Goal: Task Accomplishment & Management: Manage account settings

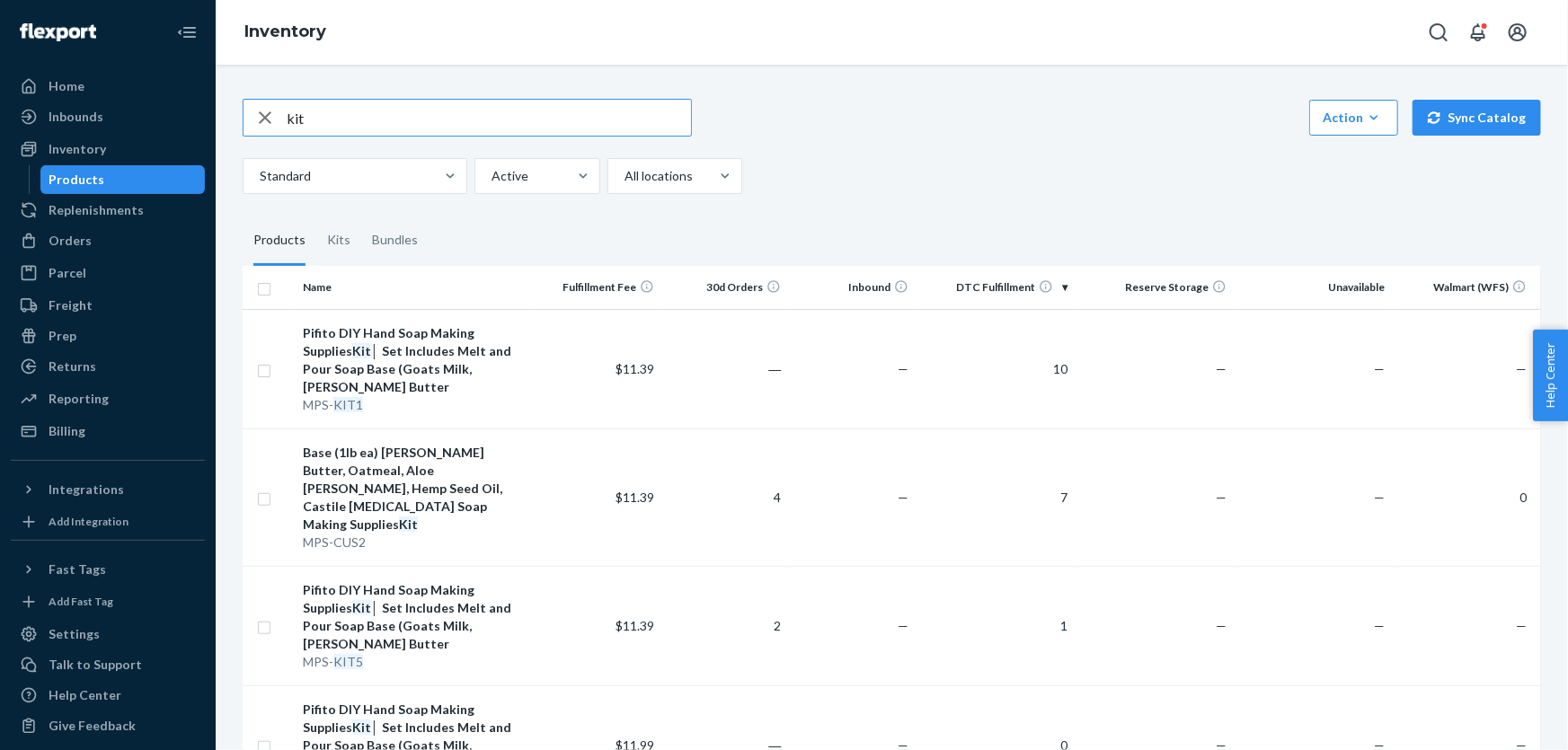
drag, startPoint x: 317, startPoint y: 116, endPoint x: 278, endPoint y: 103, distance: 41.1
click at [278, 103] on div "kit" at bounding box center [467, 118] width 447 height 36
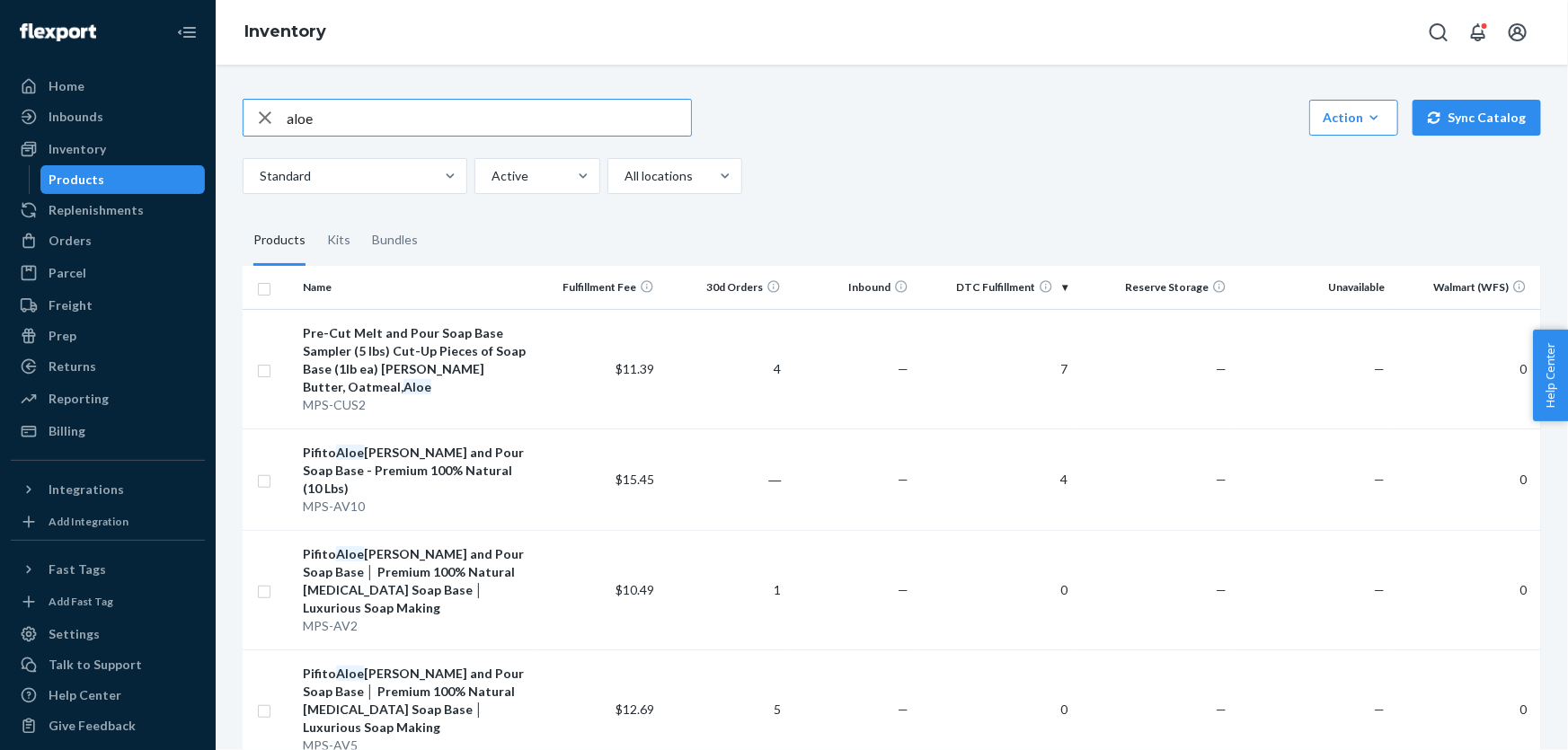
drag, startPoint x: 339, startPoint y: 130, endPoint x: 227, endPoint y: 123, distance: 112.2
click at [227, 123] on div "aloe Action Create product Create kit or bundle Bulk create products Bulk updat…" at bounding box center [891, 407] width 1352 height 686
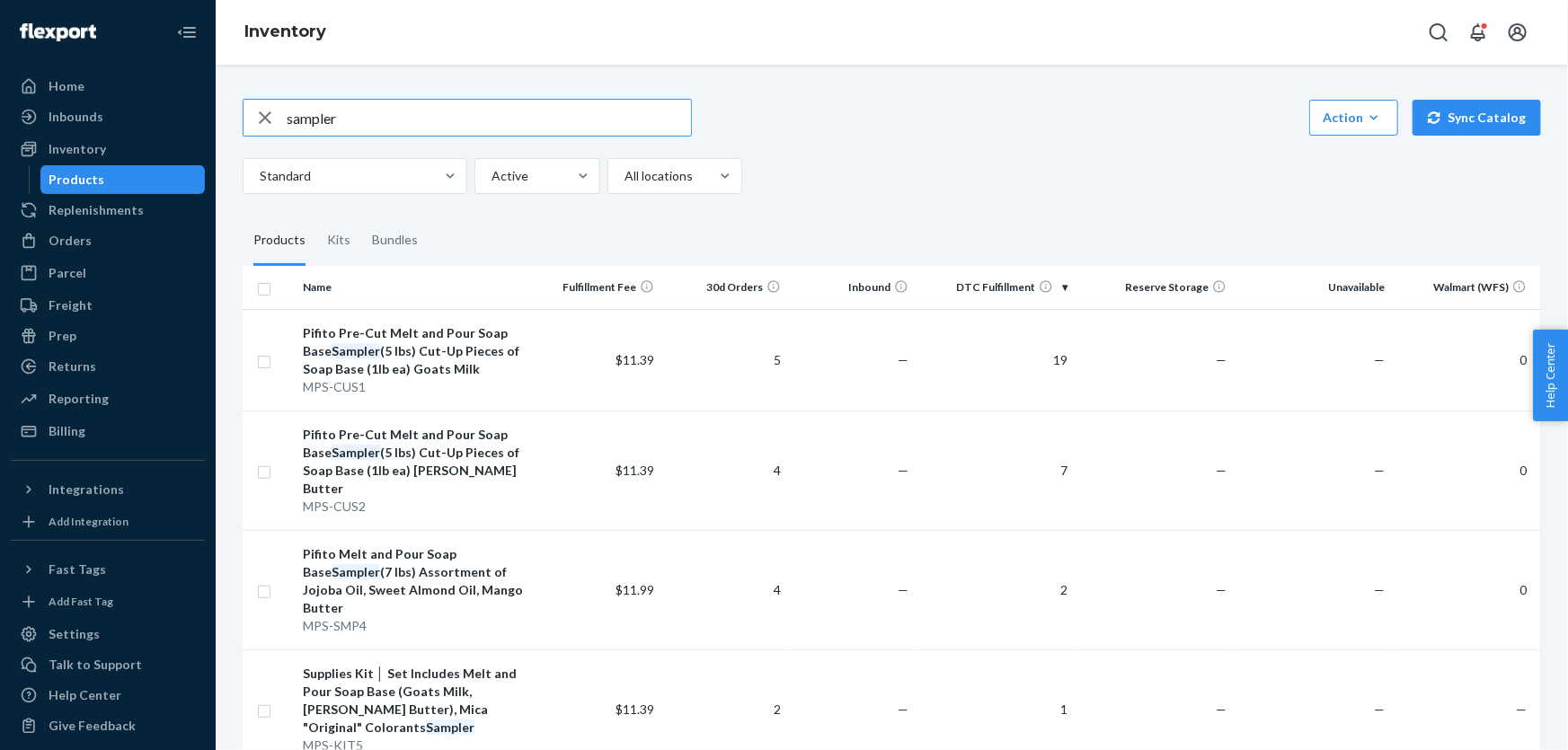
drag, startPoint x: 346, startPoint y: 116, endPoint x: 258, endPoint y: 111, distance: 88.1
click at [258, 111] on div "sampler" at bounding box center [467, 118] width 447 height 36
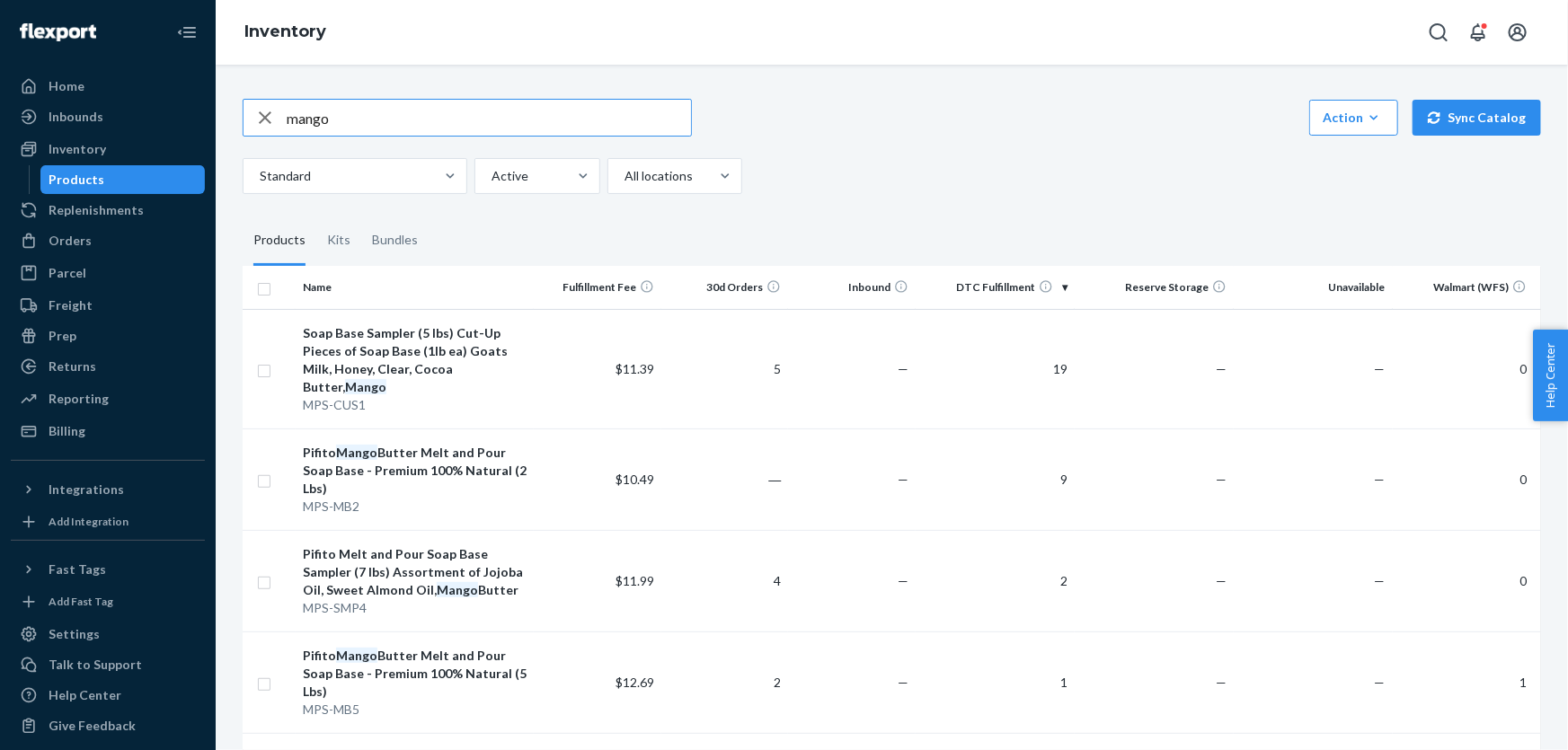
drag, startPoint x: 339, startPoint y: 124, endPoint x: 273, endPoint y: 115, distance: 66.6
click at [273, 115] on div "mango" at bounding box center [467, 118] width 447 height 36
type input "oatmeal"
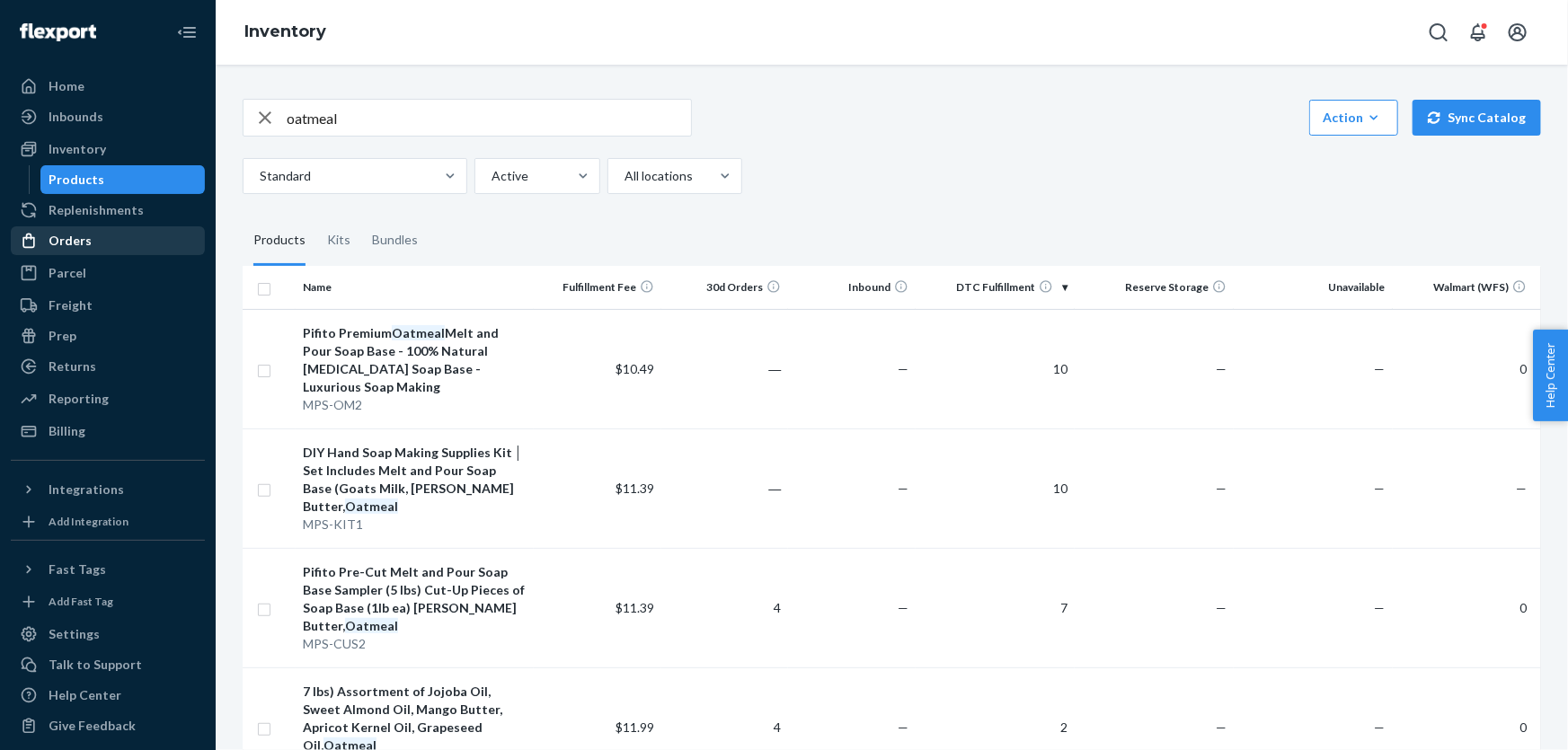
click at [93, 242] on div "Orders" at bounding box center [108, 241] width 190 height 25
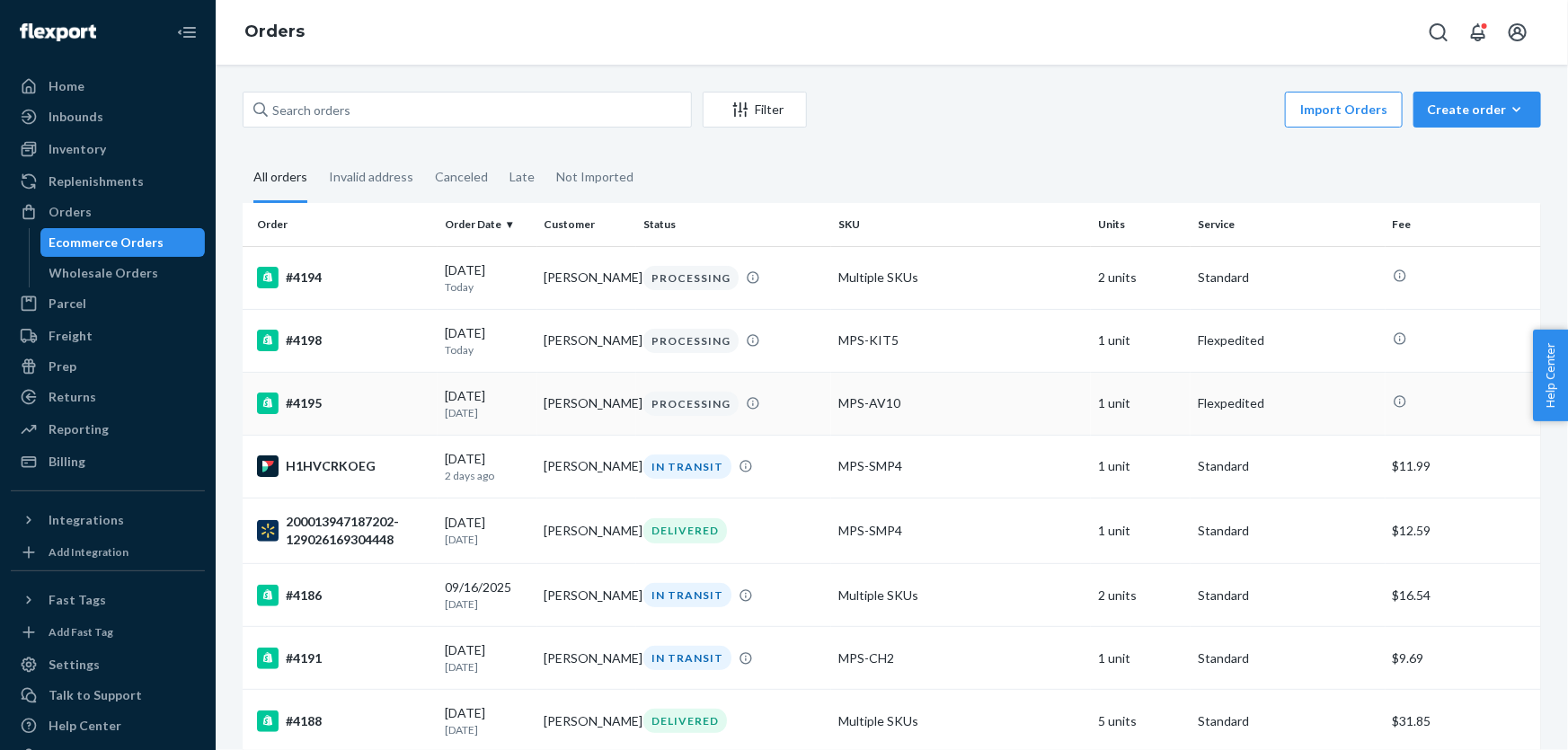
click at [337, 398] on div "#4195" at bounding box center [343, 403] width 173 height 22
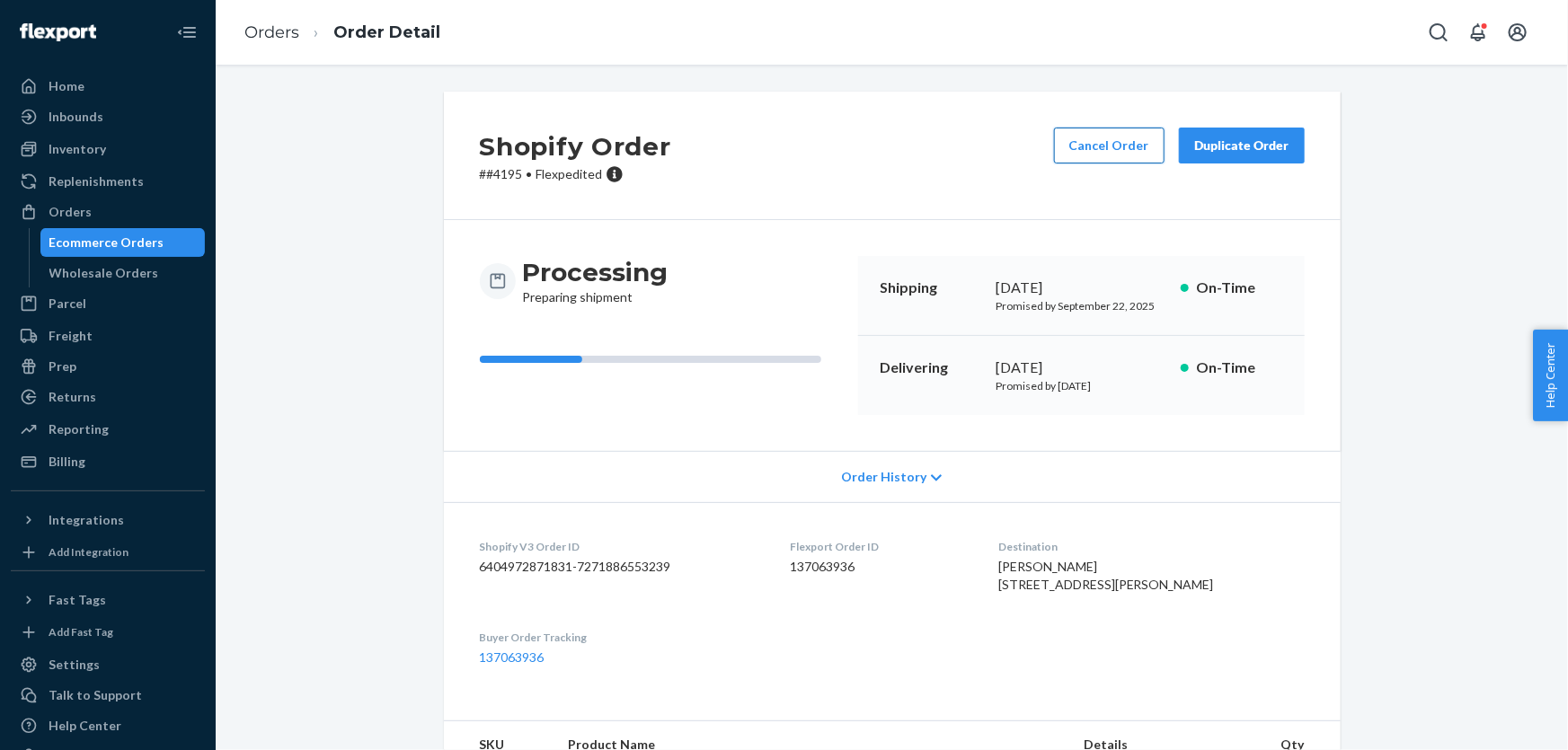
click at [1122, 130] on button "Cancel Order" at bounding box center [1109, 146] width 111 height 36
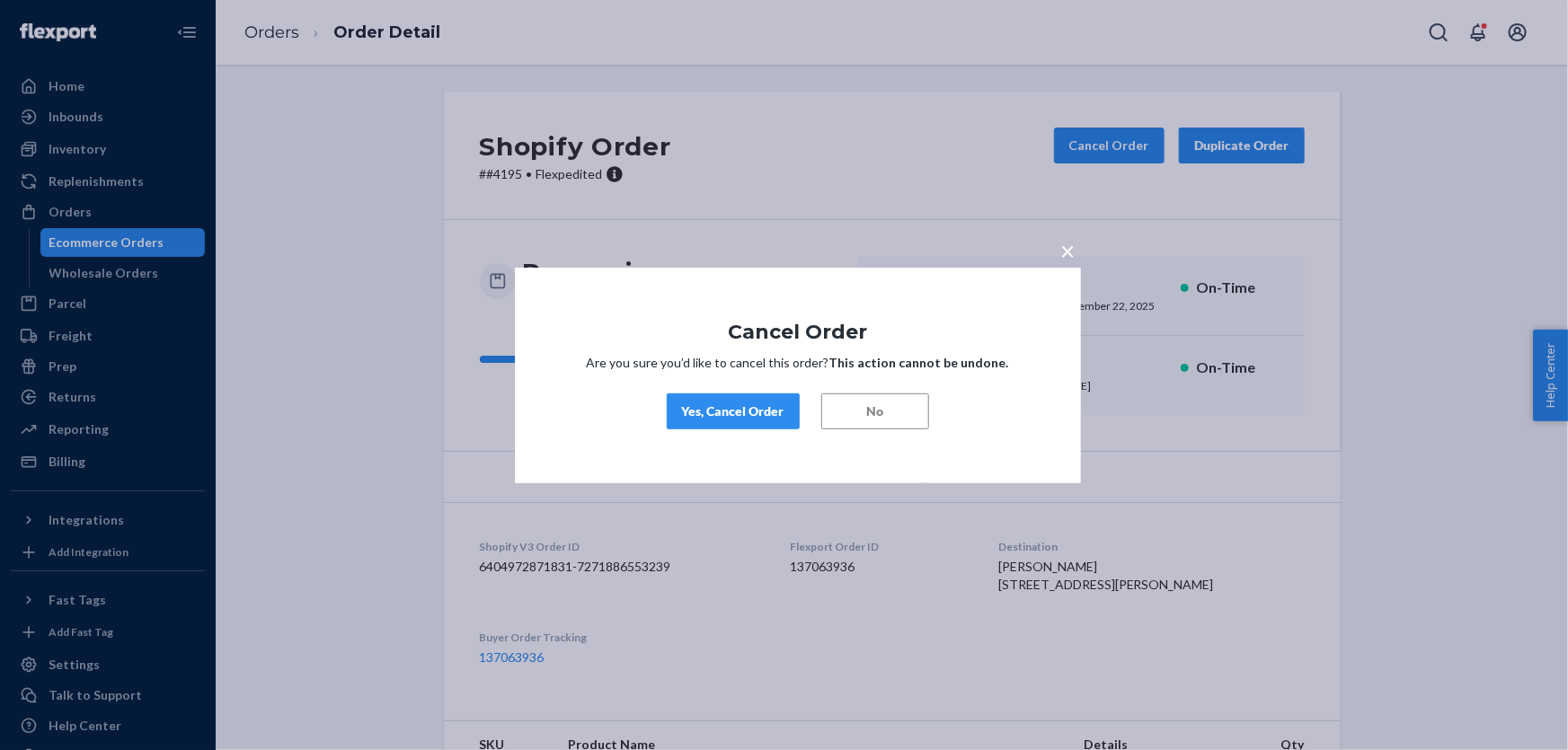
click at [709, 393] on button "Yes, Cancel Order" at bounding box center [733, 411] width 133 height 36
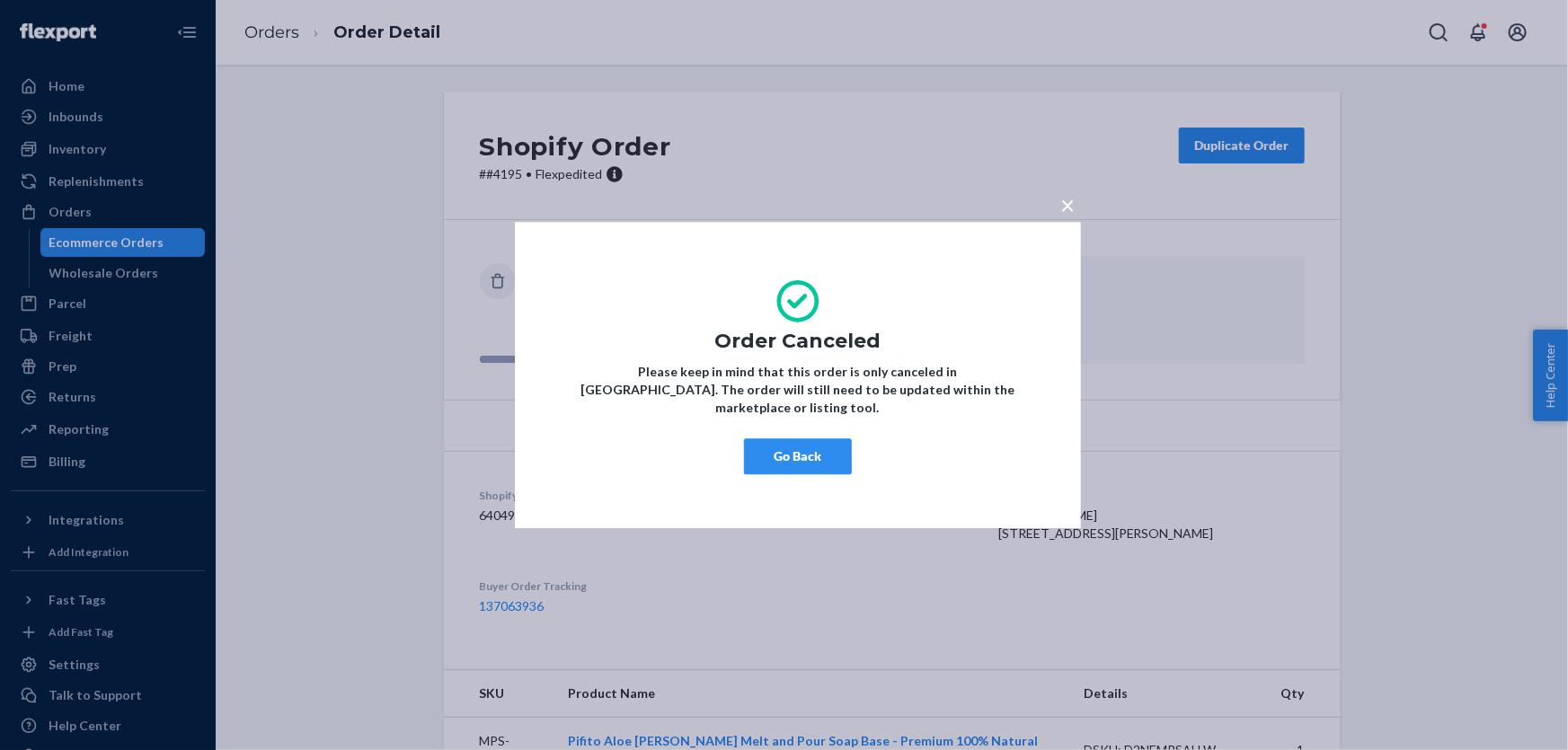
click at [781, 449] on button "Go Back" at bounding box center [797, 457] width 108 height 36
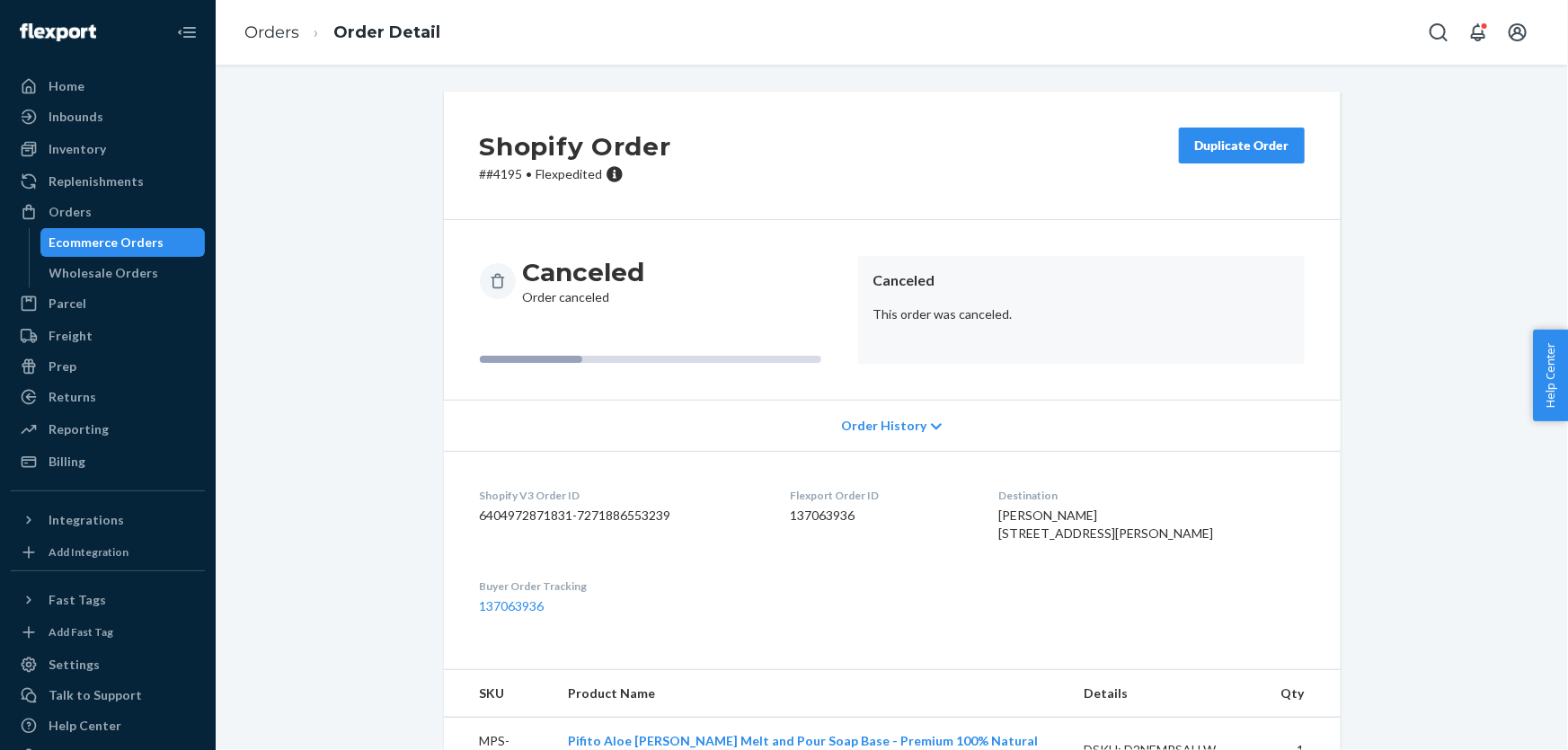
click at [1231, 154] on div "Duplicate Order" at bounding box center [1241, 146] width 95 height 18
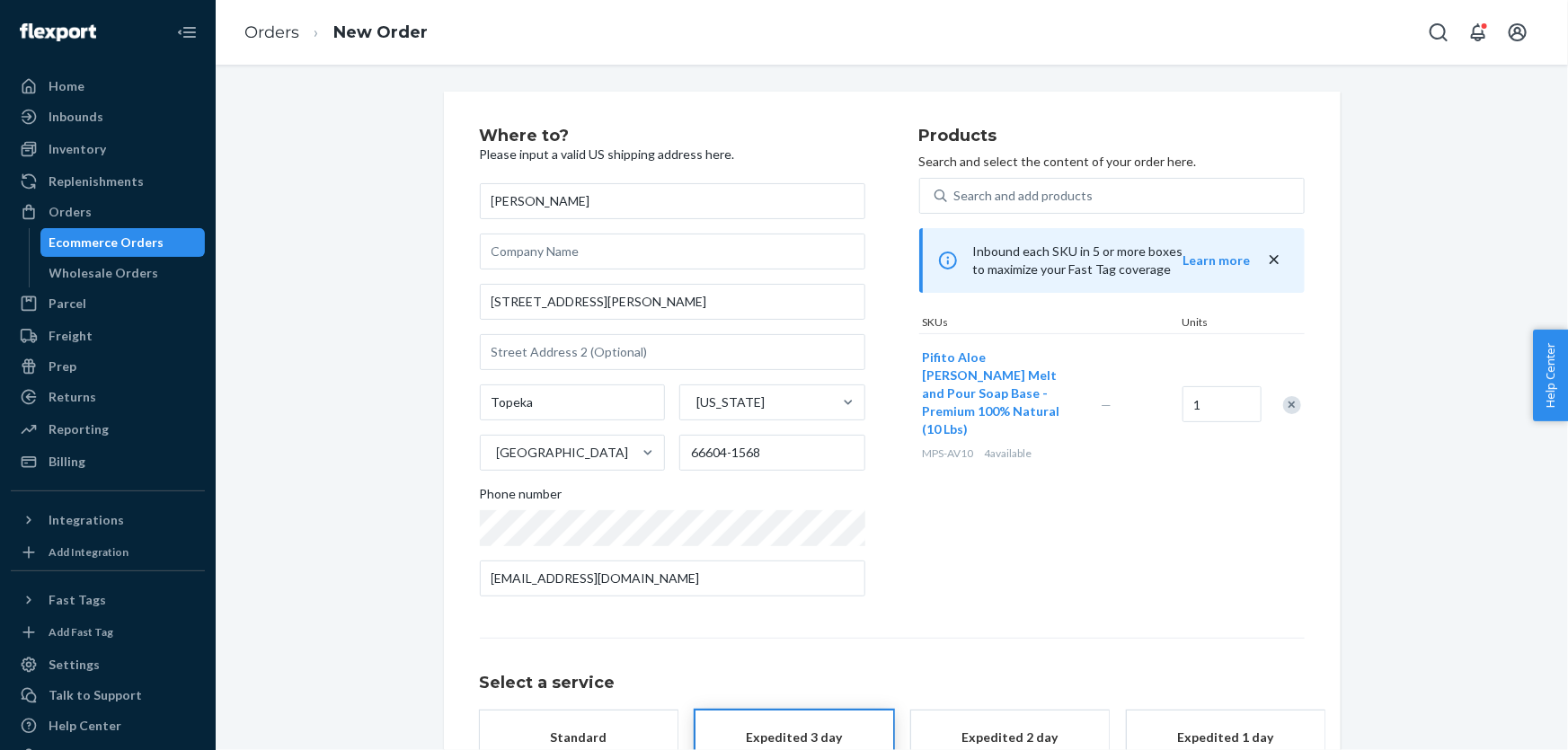
scroll to position [157, 0]
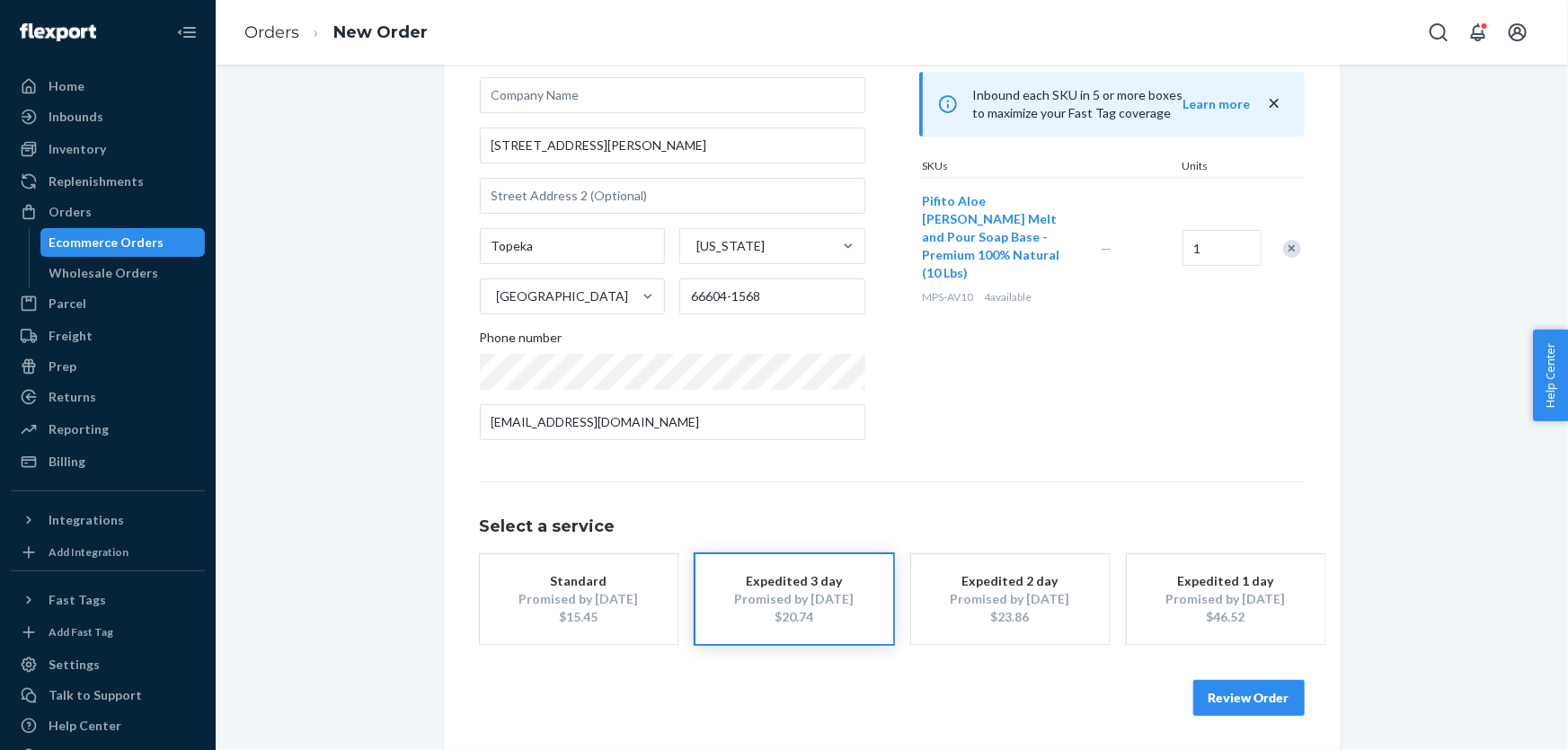
click at [640, 593] on div "Promised by [DATE]" at bounding box center [578, 600] width 144 height 18
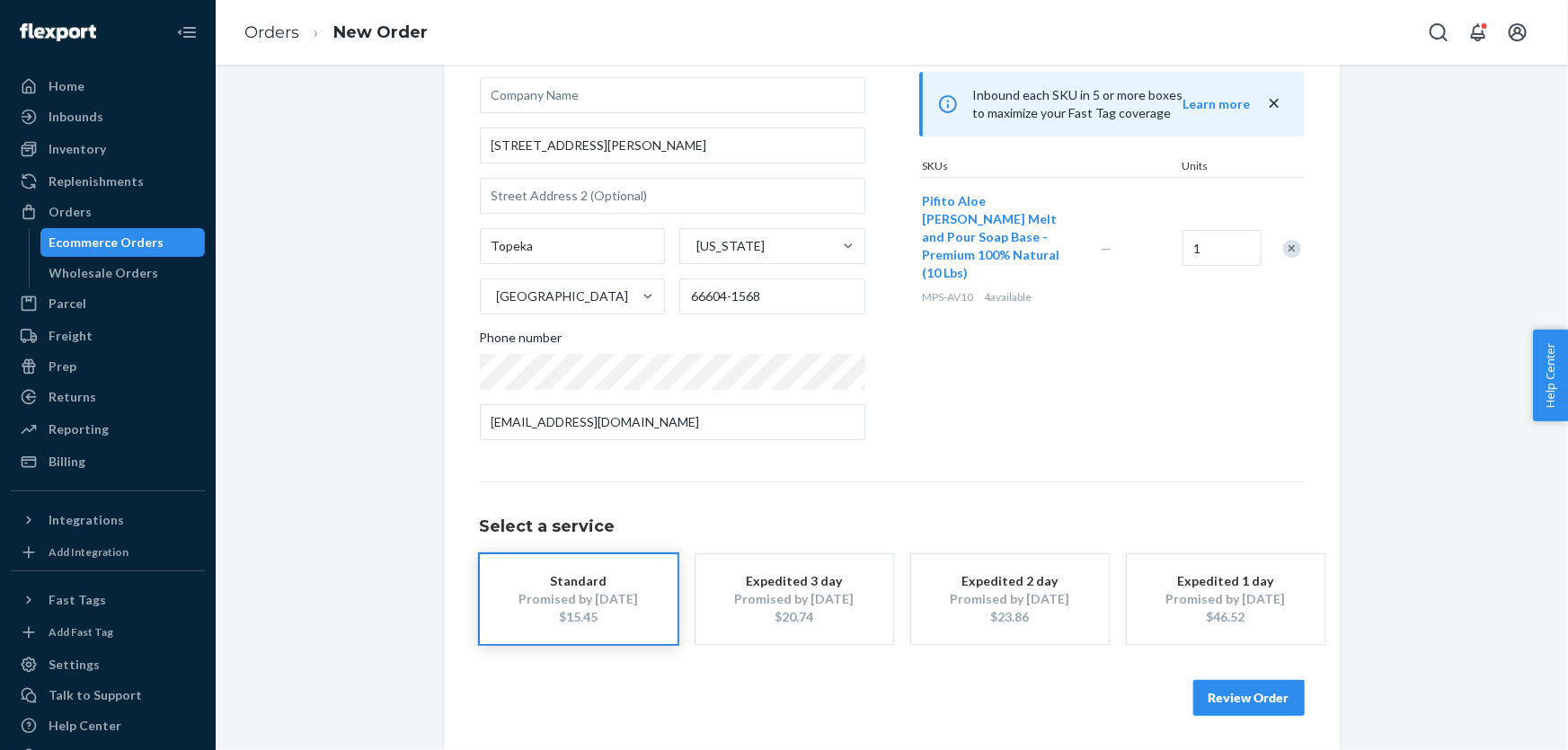
click at [1278, 700] on button "Review Order" at bounding box center [1248, 698] width 111 height 36
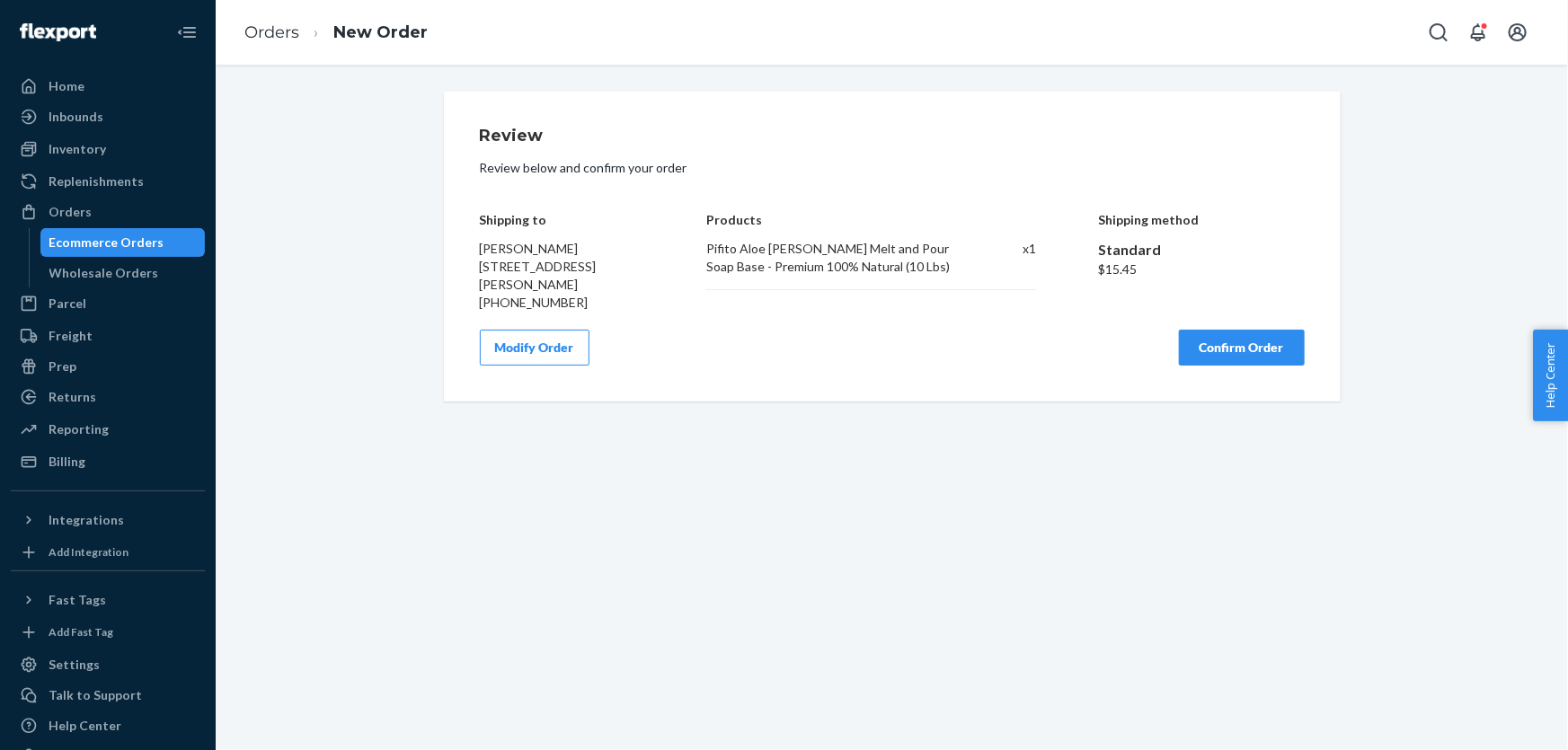
click at [1178, 365] on button "Confirm Order" at bounding box center [1241, 348] width 126 height 36
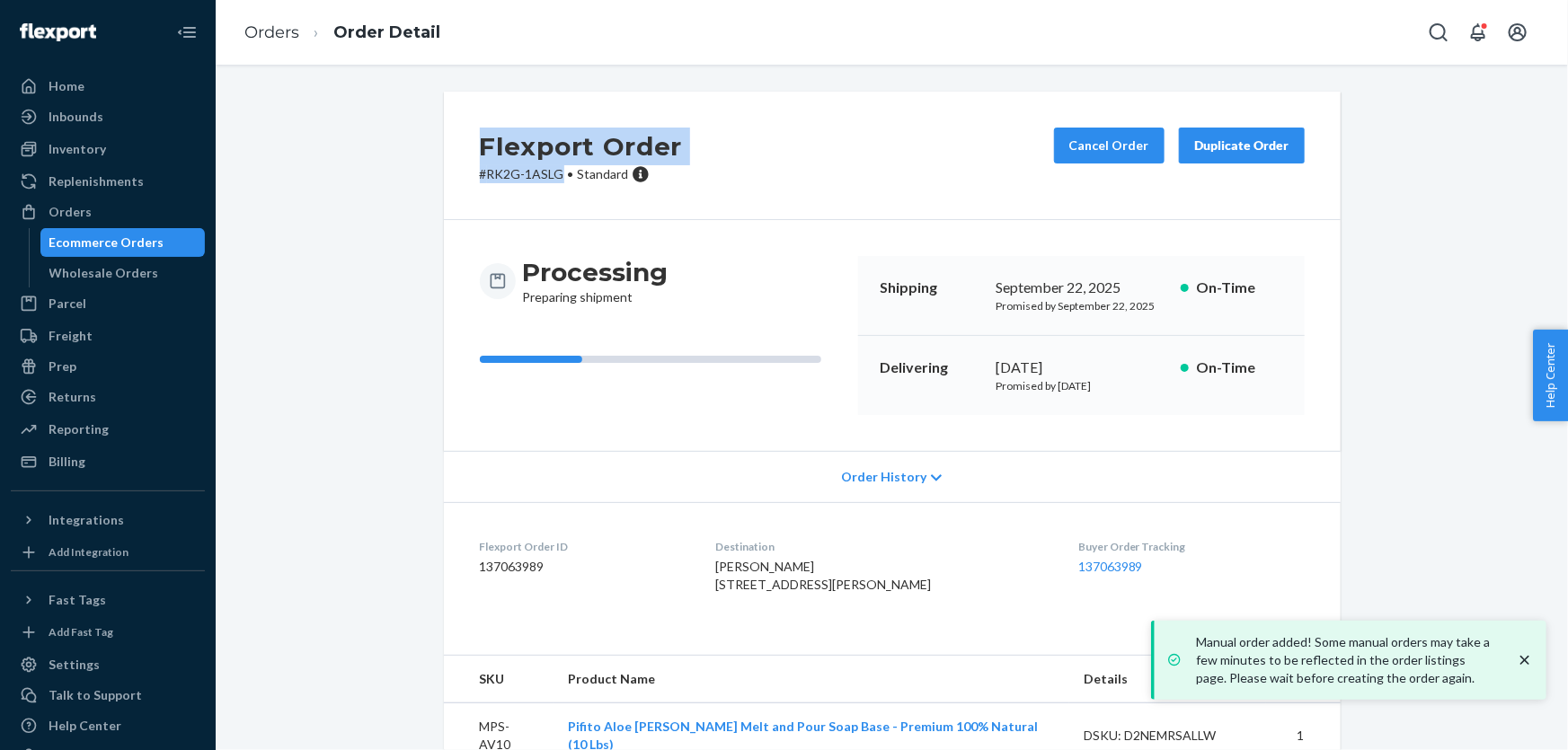
drag, startPoint x: 480, startPoint y: 145, endPoint x: 555, endPoint y: 178, distance: 81.9
click at [555, 178] on div "Flexport Order # RK2G-1ASLG • Standard" at bounding box center [582, 155] width 203 height 55
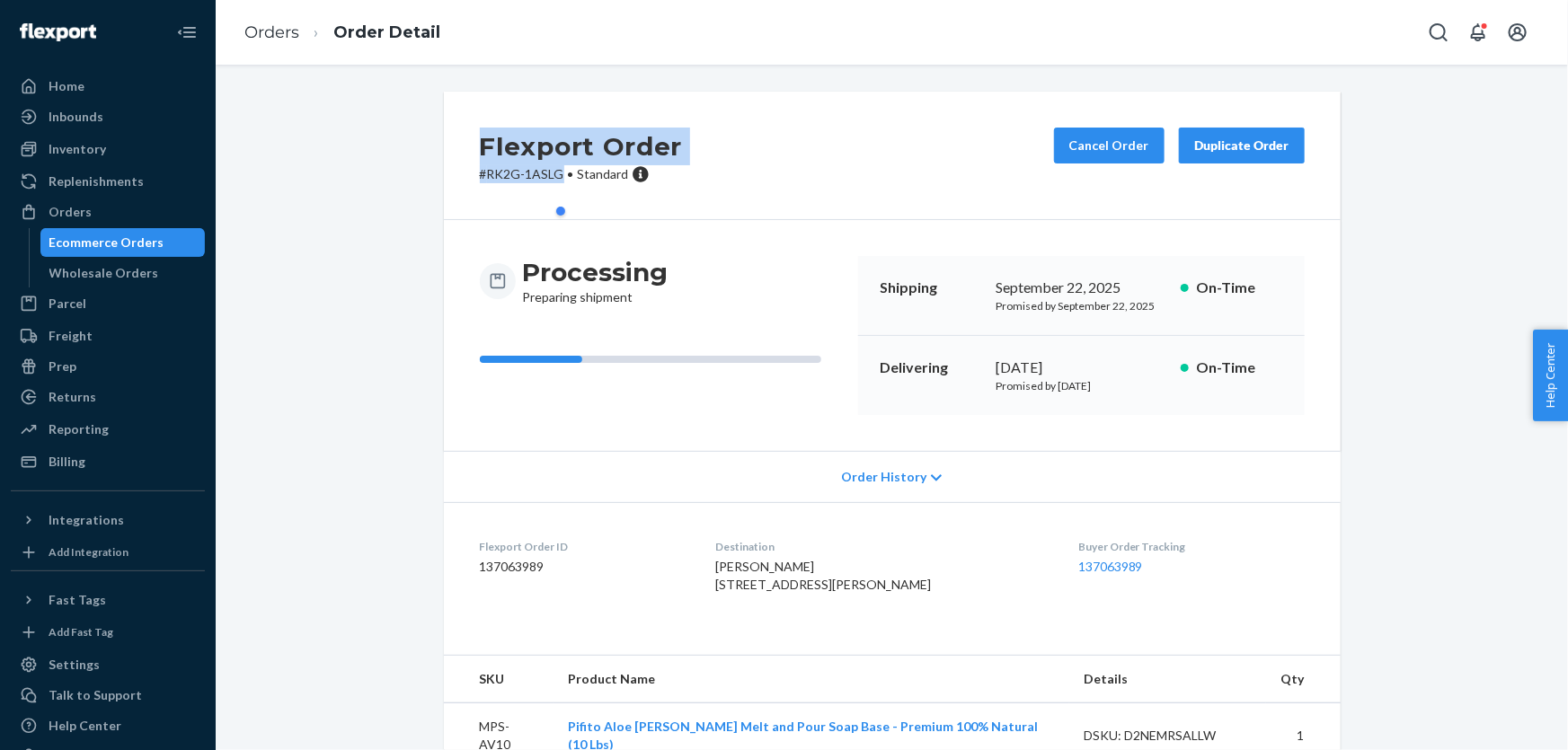
copy div "Flexport Order # RK2G-1ASLG"
click at [287, 36] on link "Orders" at bounding box center [272, 33] width 54 height 20
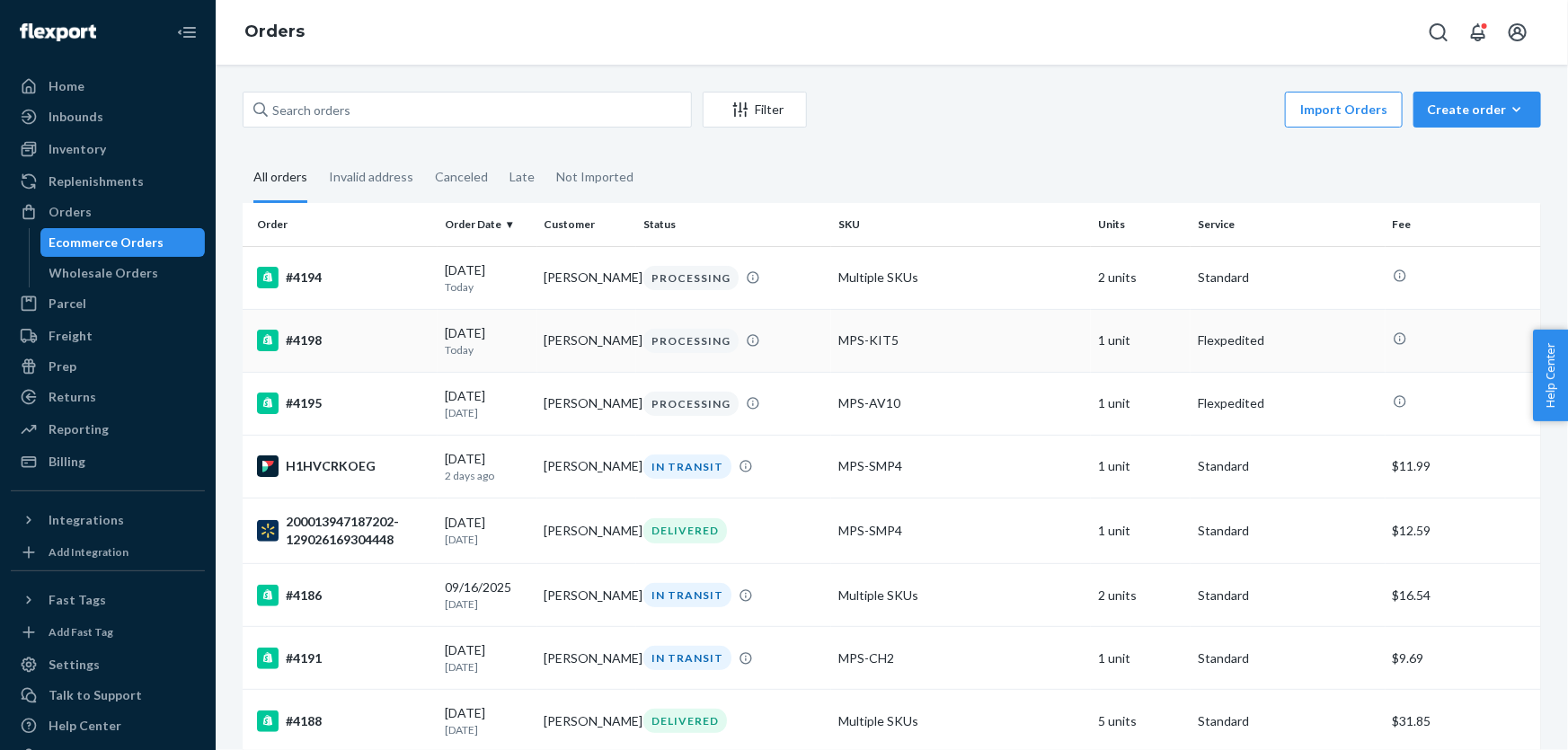
click at [295, 319] on td "#4198" at bounding box center [340, 340] width 195 height 62
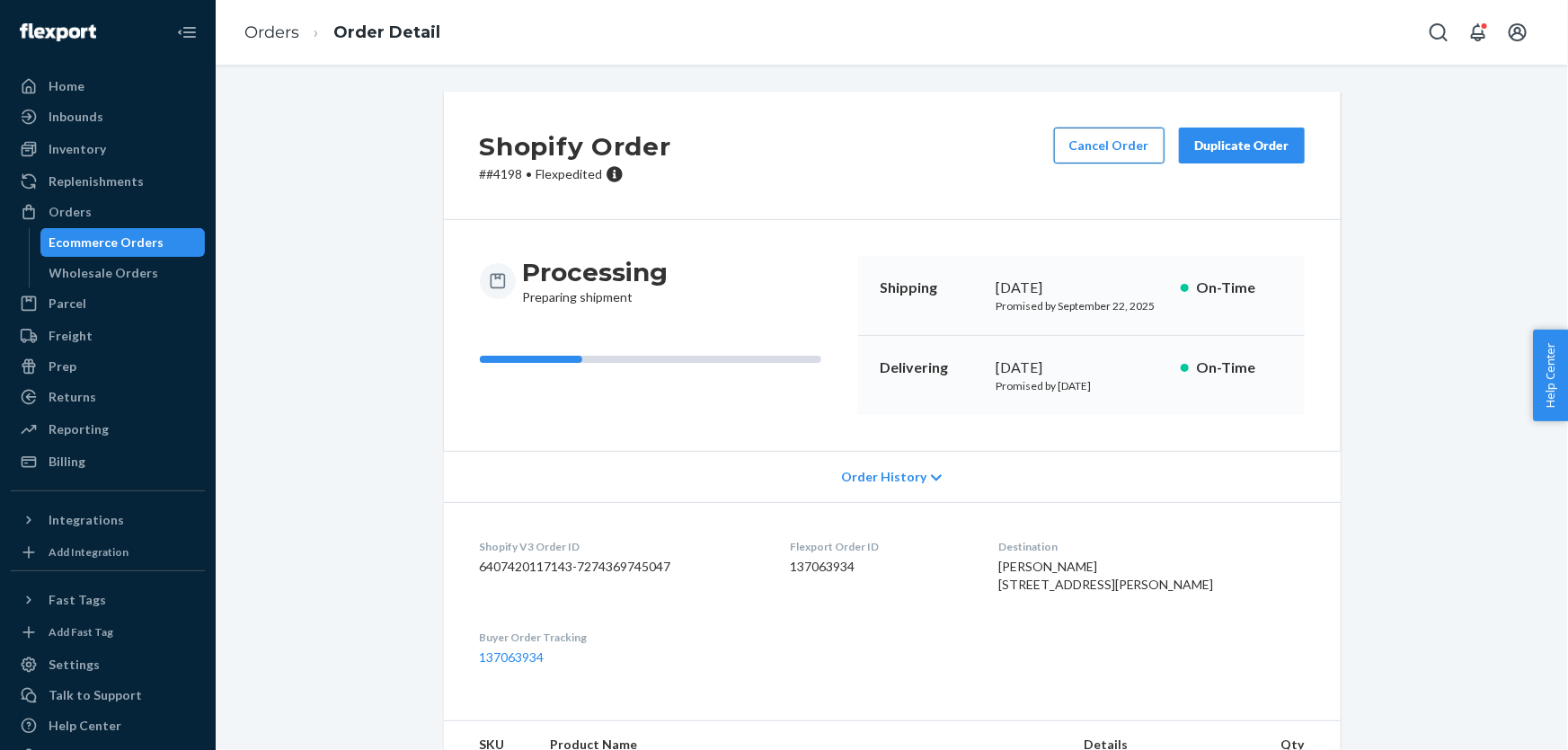
click at [1097, 144] on button "Cancel Order" at bounding box center [1109, 146] width 111 height 36
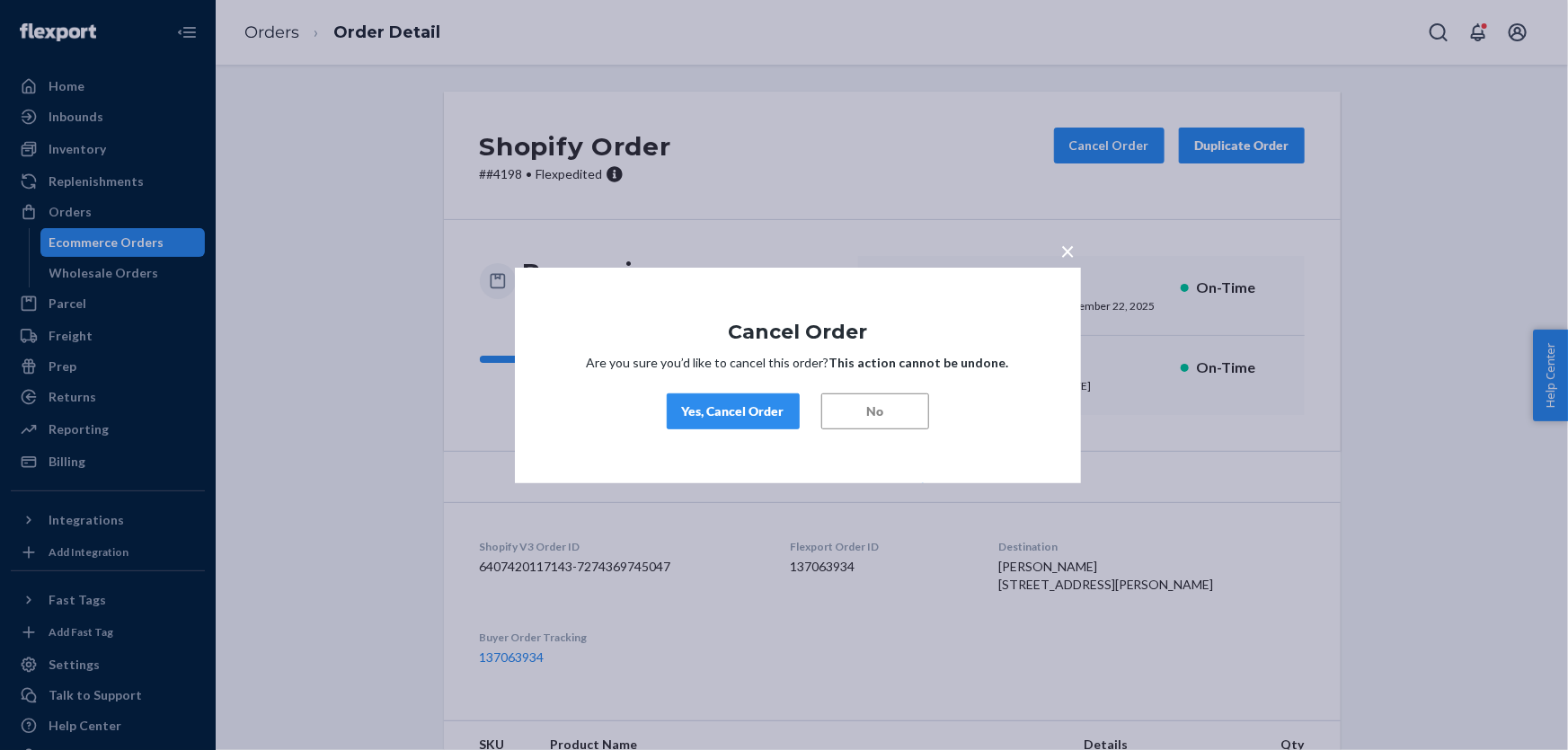
click at [766, 400] on button "Yes, Cancel Order" at bounding box center [733, 411] width 133 height 36
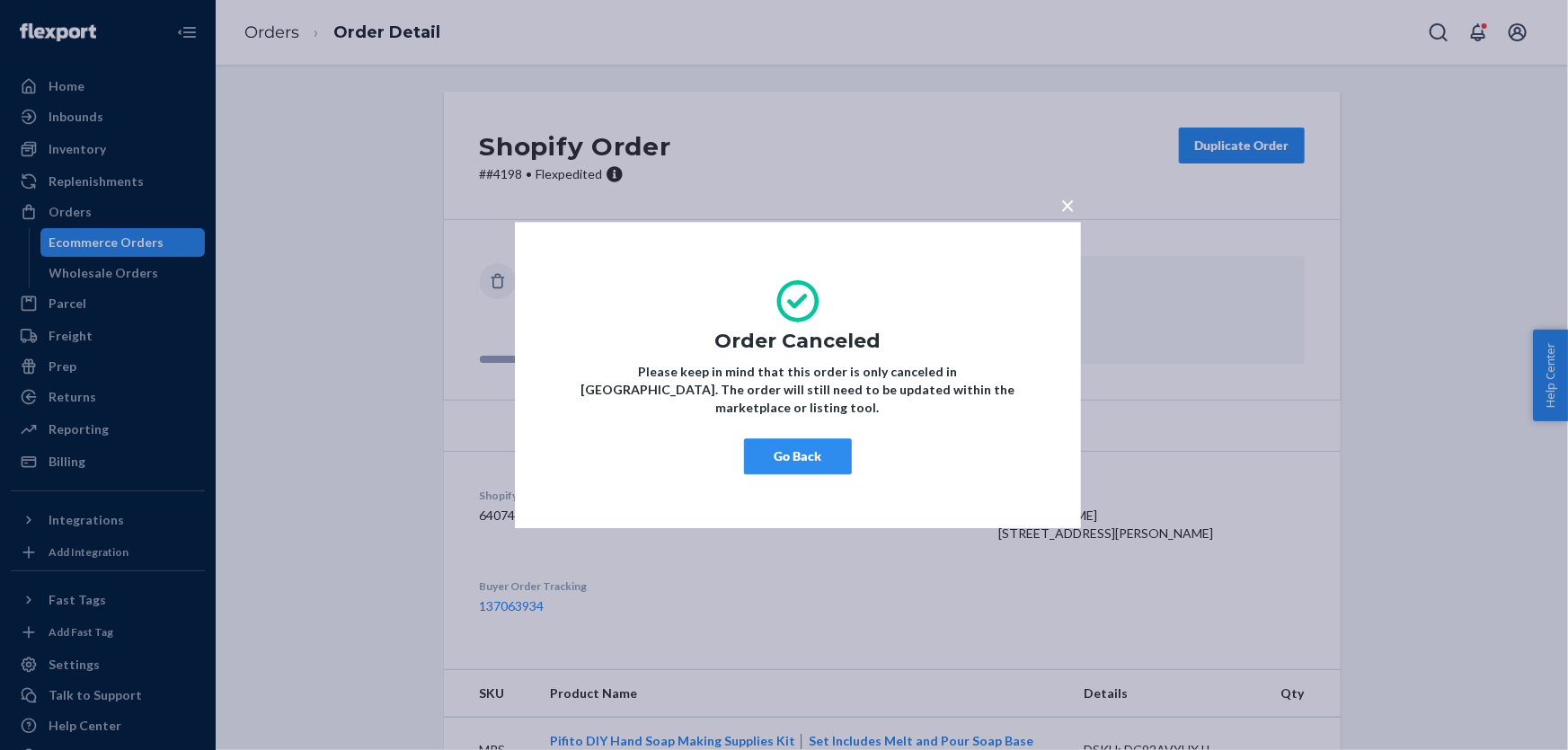
click at [812, 438] on button "Go Back" at bounding box center [797, 457] width 108 height 36
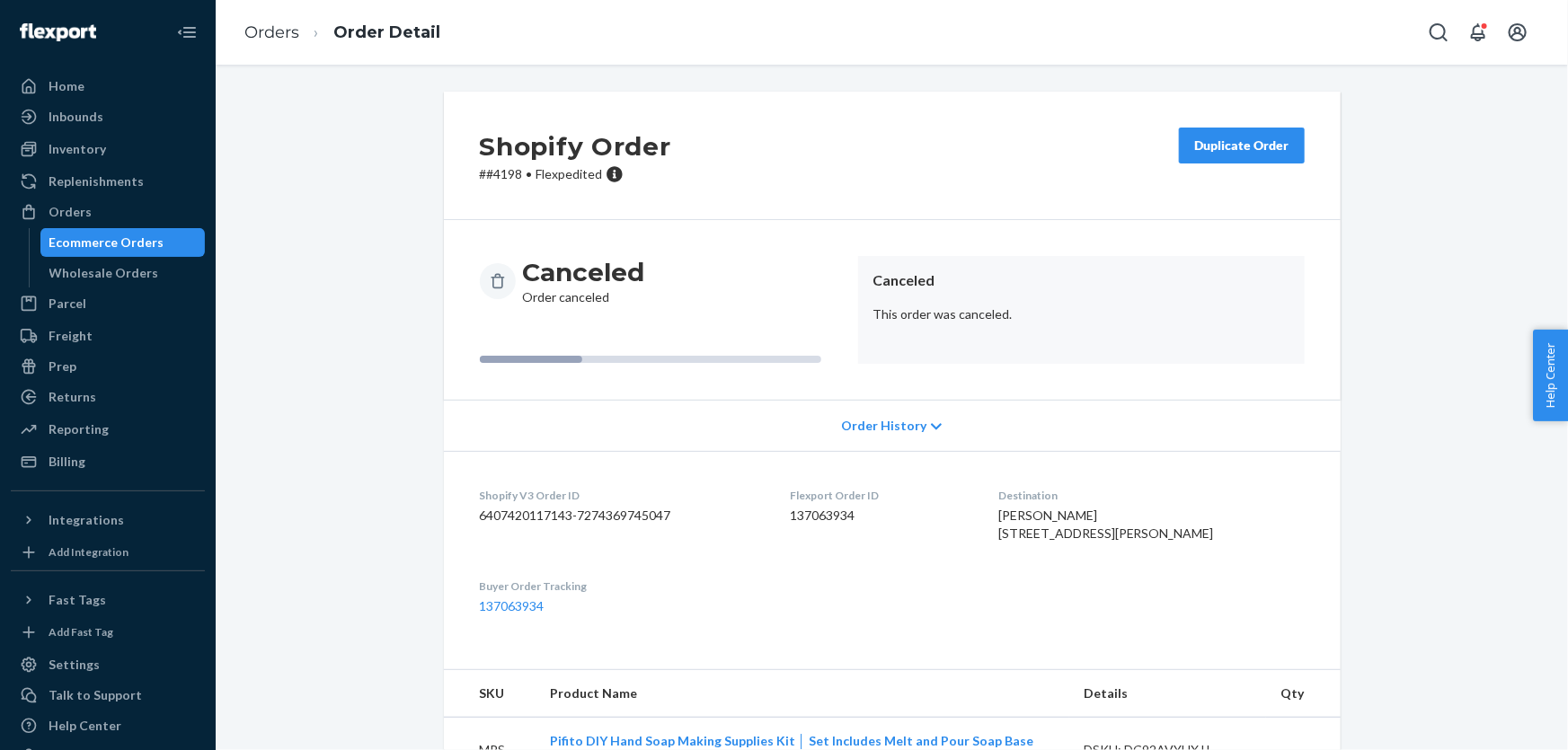
click at [1252, 144] on div "Duplicate Order" at bounding box center [1241, 146] width 95 height 18
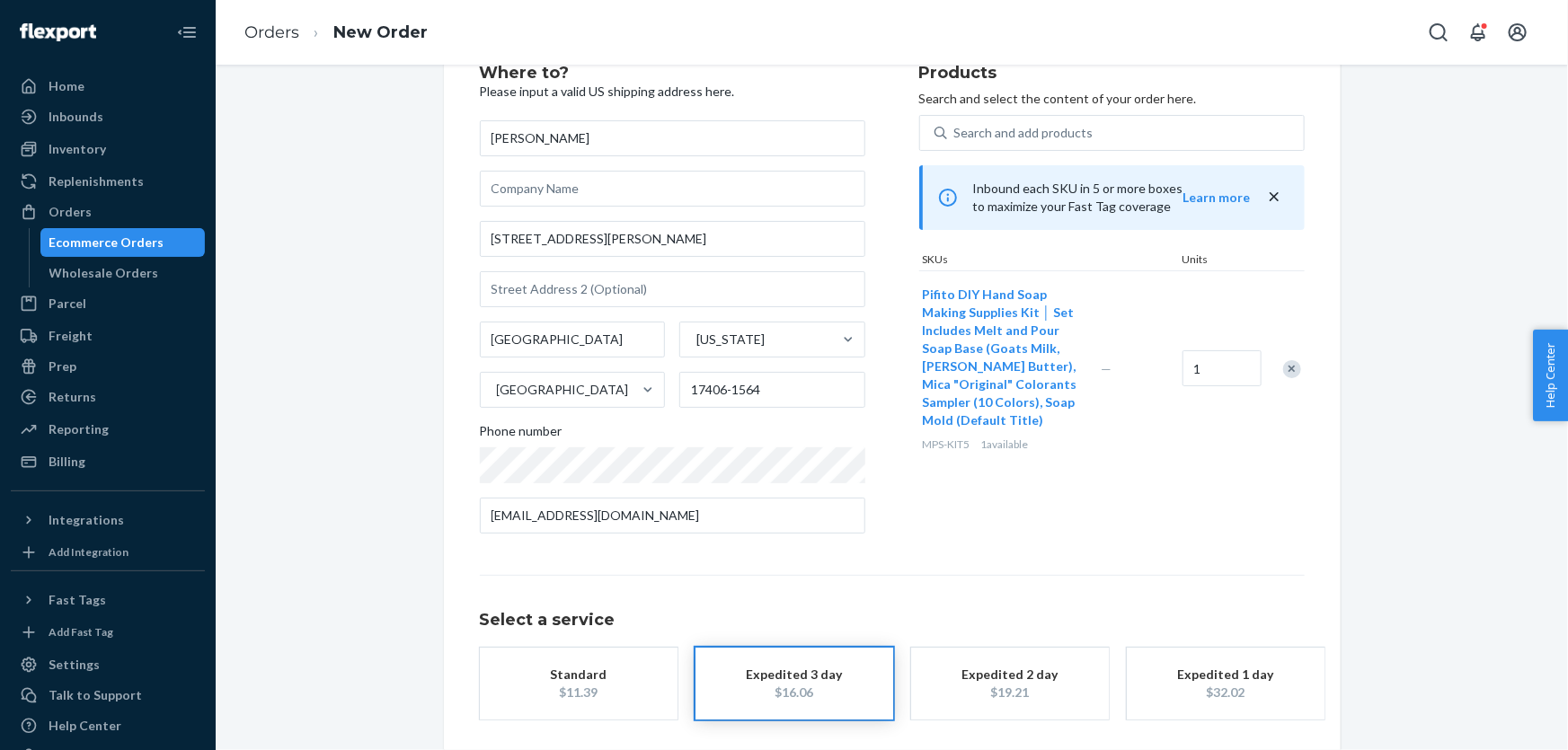
scroll to position [139, 0]
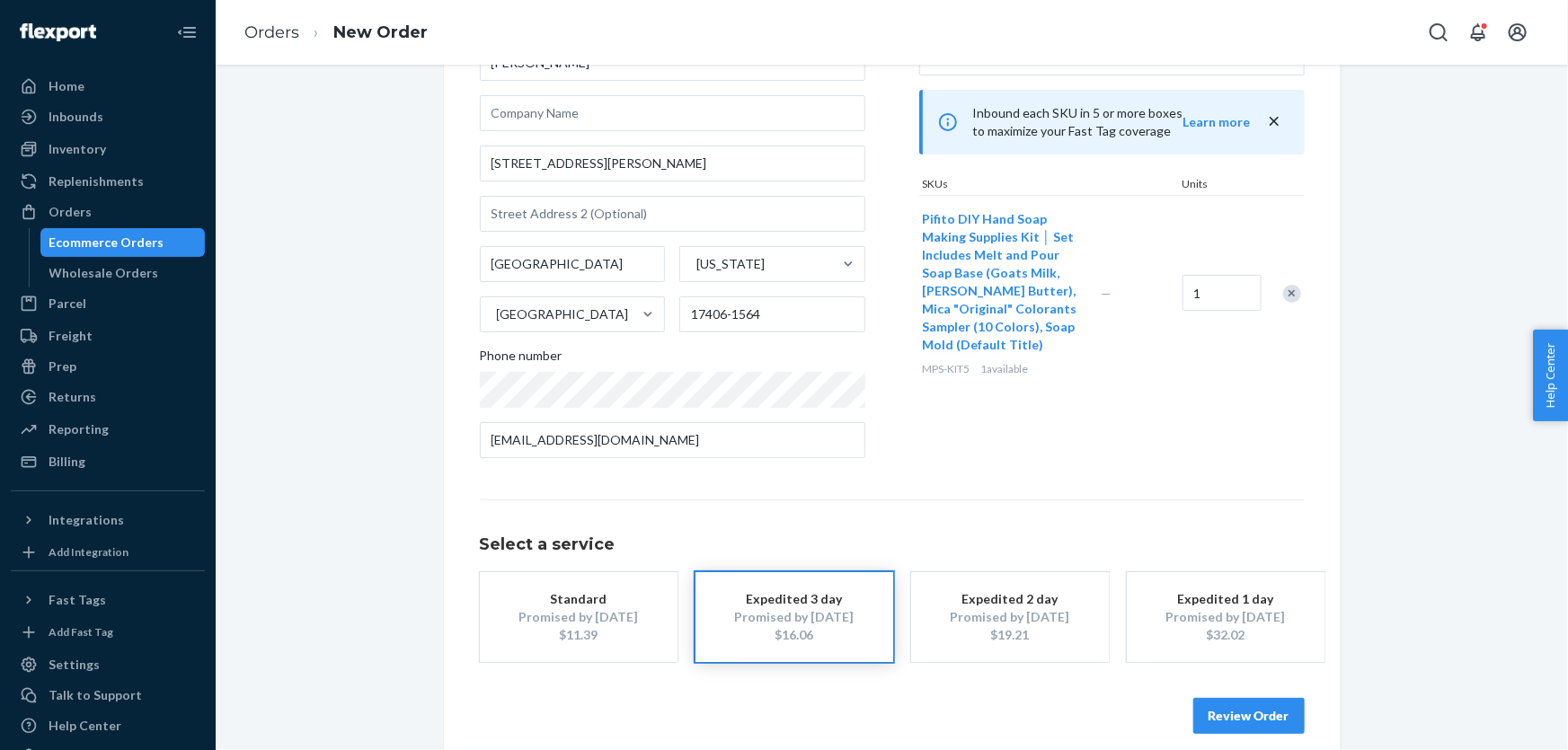
click at [598, 655] on button "Standard Promised by [DATE] $11.39" at bounding box center [579, 617] width 197 height 90
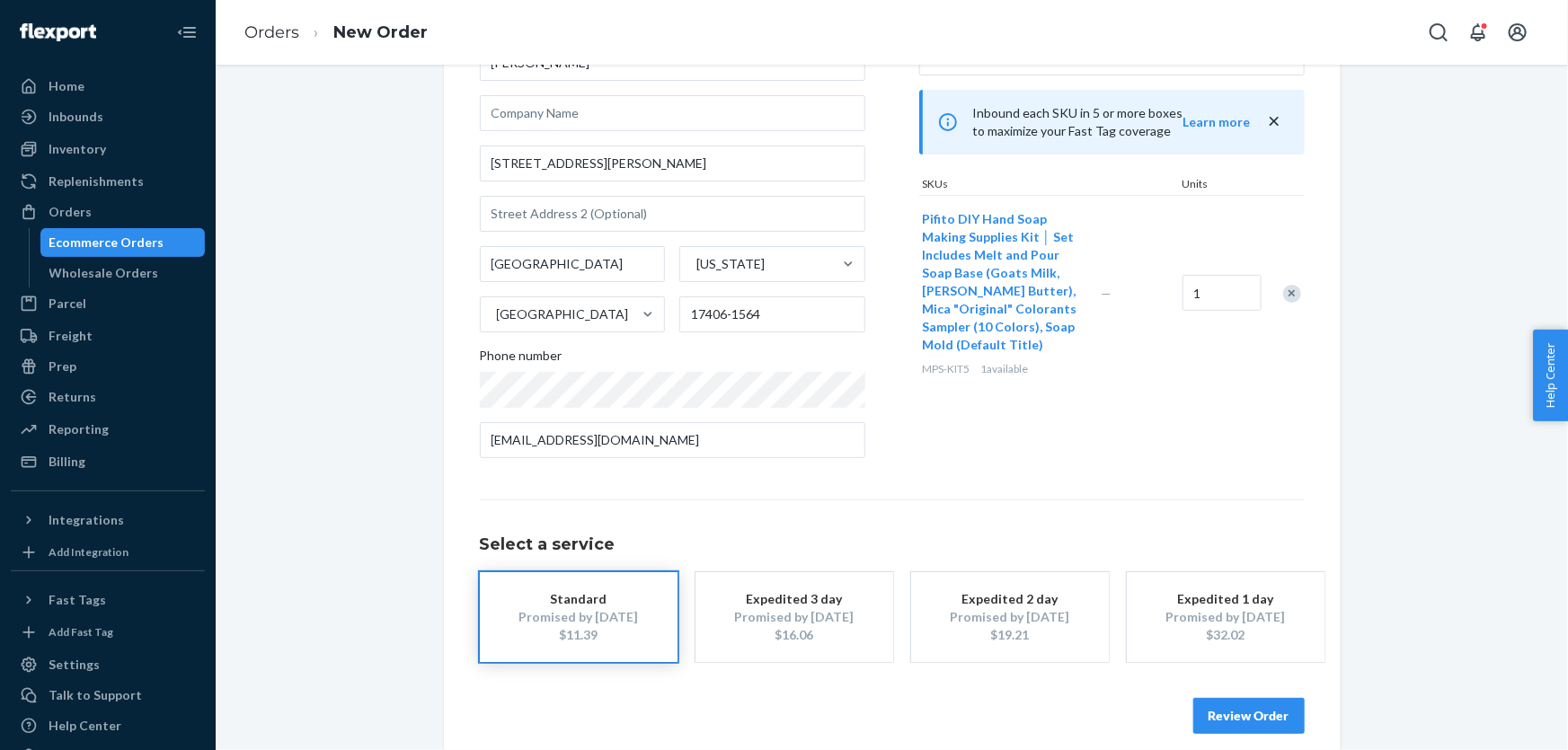
scroll to position [157, 0]
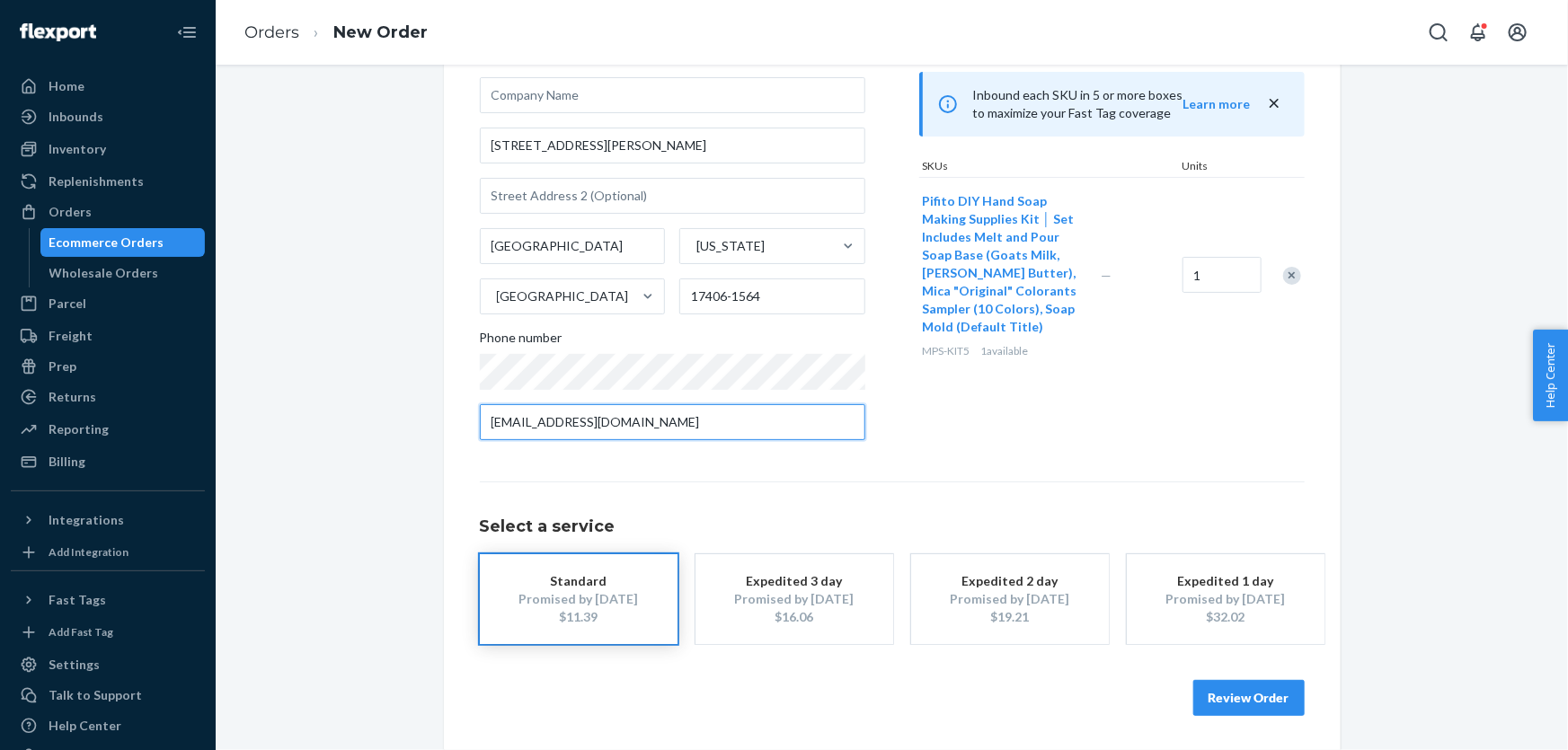
drag, startPoint x: 711, startPoint y: 421, endPoint x: 472, endPoint y: 430, distance: 239.2
click at [472, 430] on div "Where to? Please input a valid US shipping address here. [PERSON_NAME] [STREET_…" at bounding box center [892, 344] width 897 height 817
click at [463, 424] on div "Where to? Please input a valid US shipping address here. [PERSON_NAME] [STREET_…" at bounding box center [892, 344] width 897 height 817
click at [1274, 690] on button "Review Order" at bounding box center [1248, 698] width 111 height 36
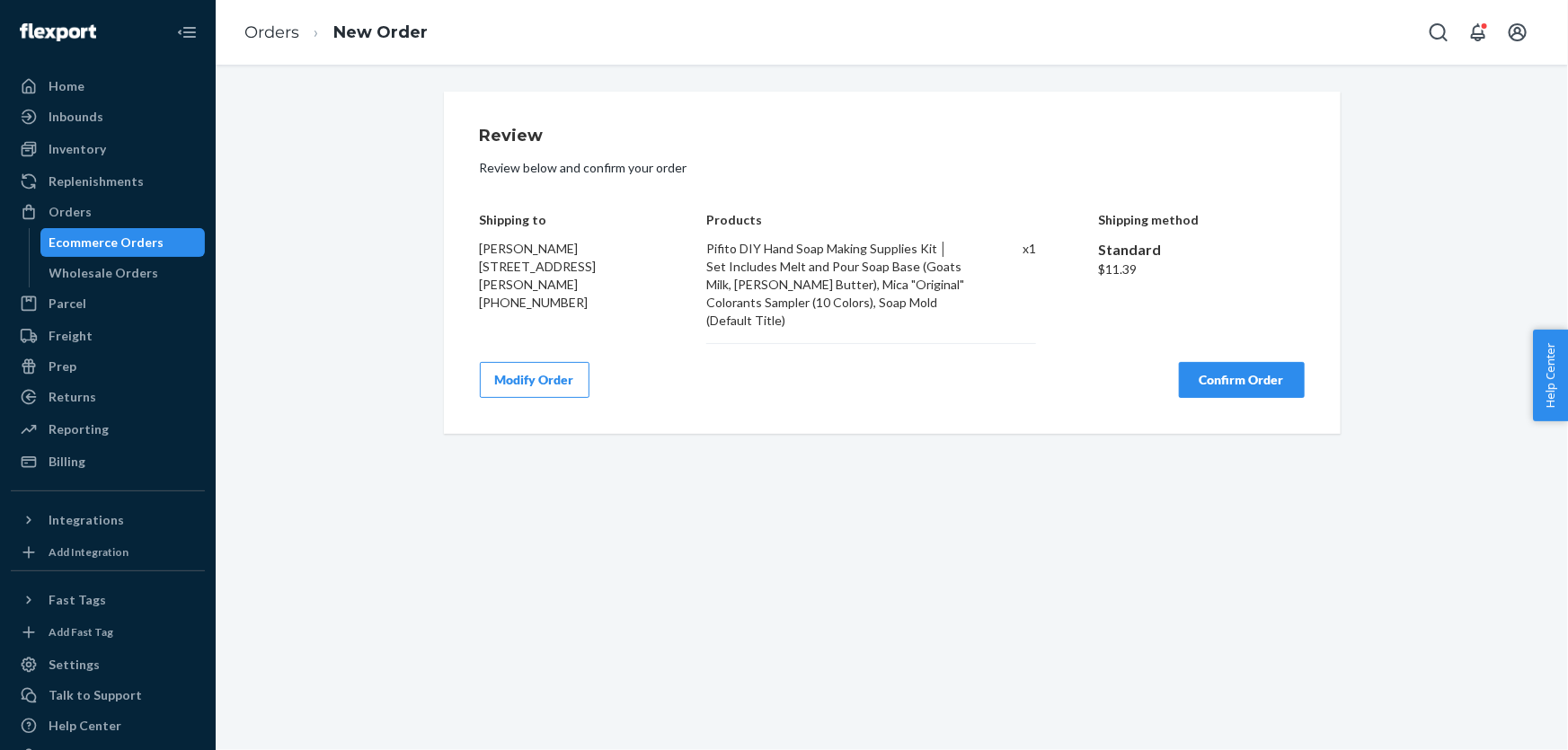
scroll to position [0, 0]
click at [1206, 362] on button "Confirm Order" at bounding box center [1241, 380] width 126 height 36
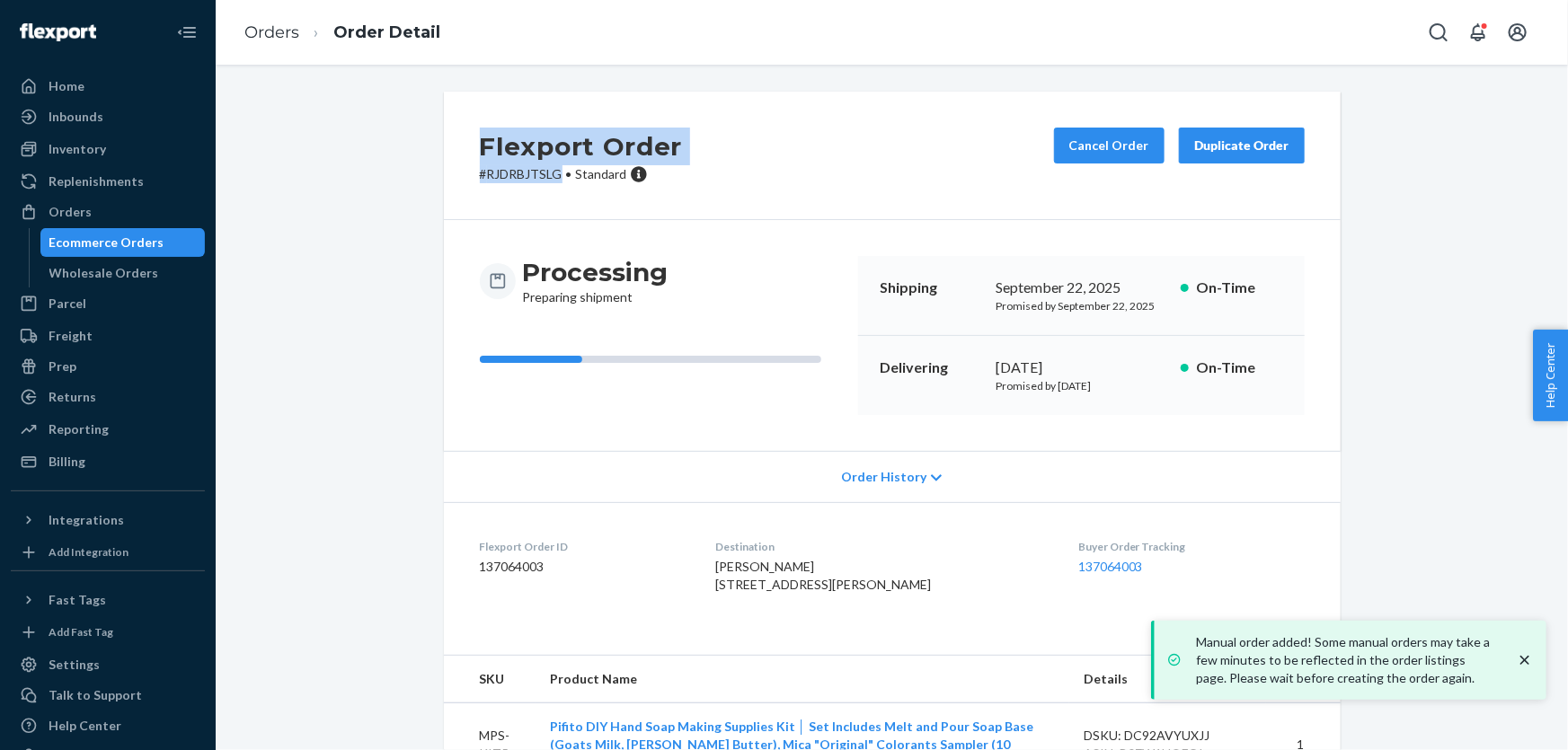
drag, startPoint x: 476, startPoint y: 150, endPoint x: 553, endPoint y: 178, distance: 81.9
click at [553, 178] on div "Flexport Order # RJDRBJTSLG • Standard" at bounding box center [582, 155] width 203 height 55
copy div "Flexport Order # RJDRBJTSLG"
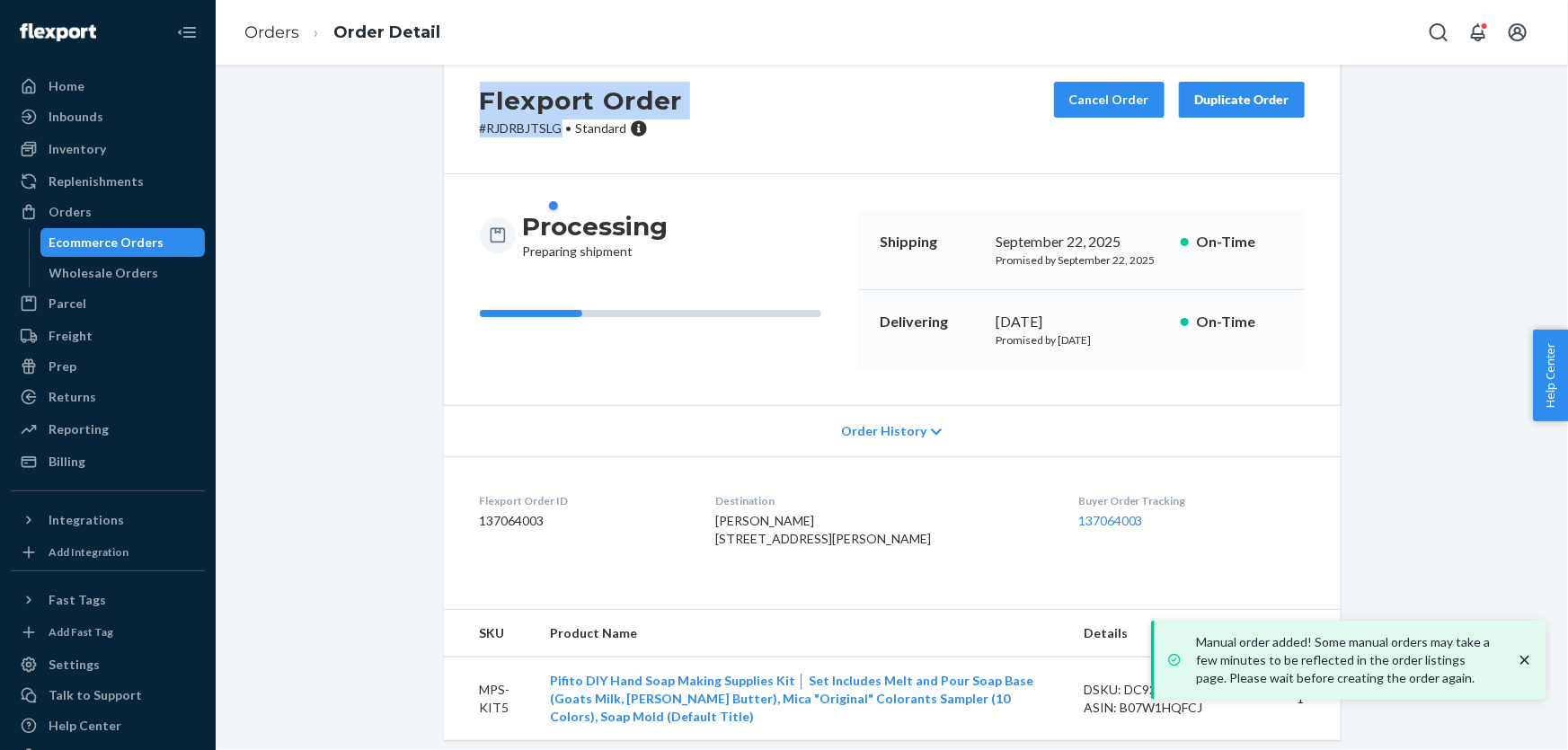
scroll to position [91, 0]
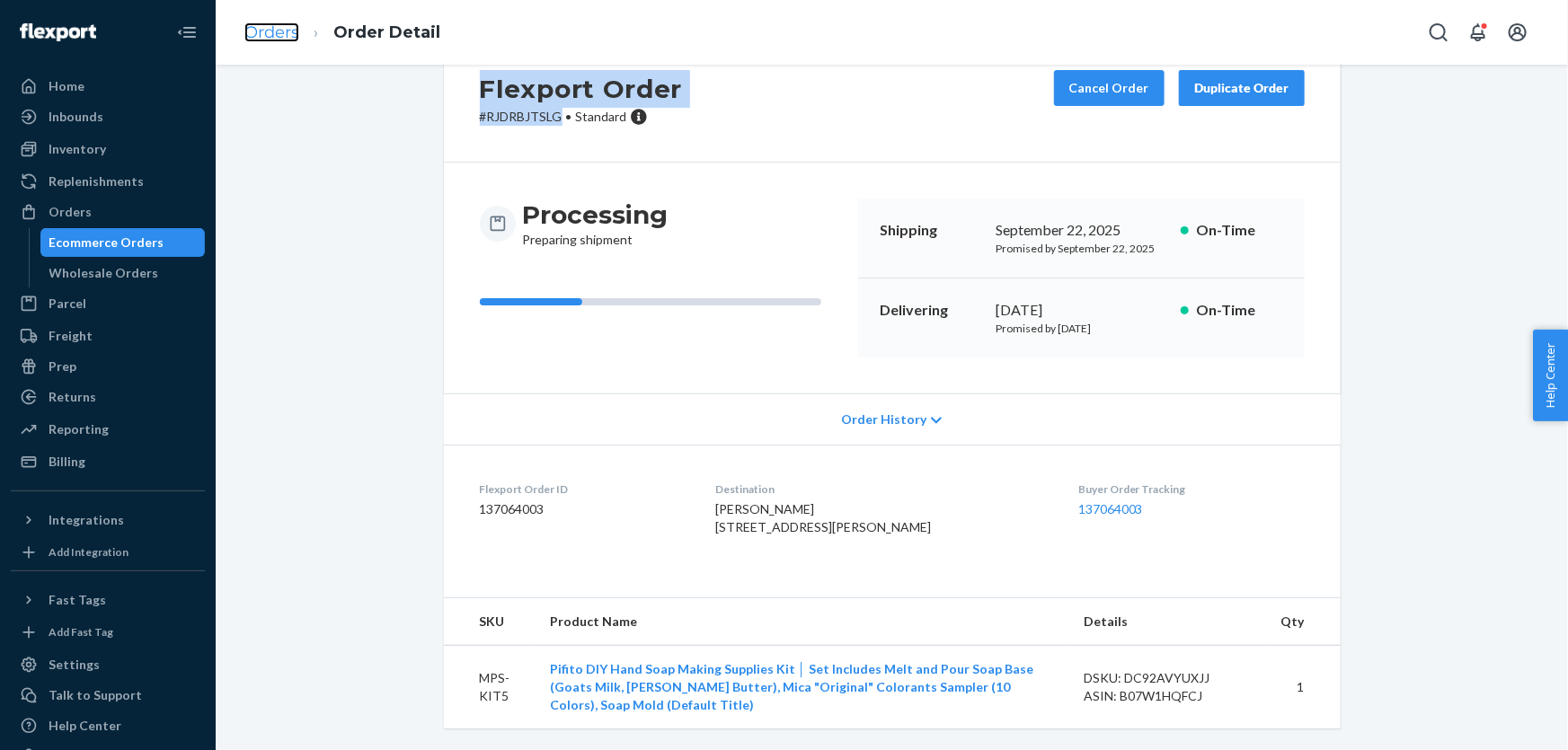
click at [291, 29] on link "Orders" at bounding box center [272, 33] width 54 height 20
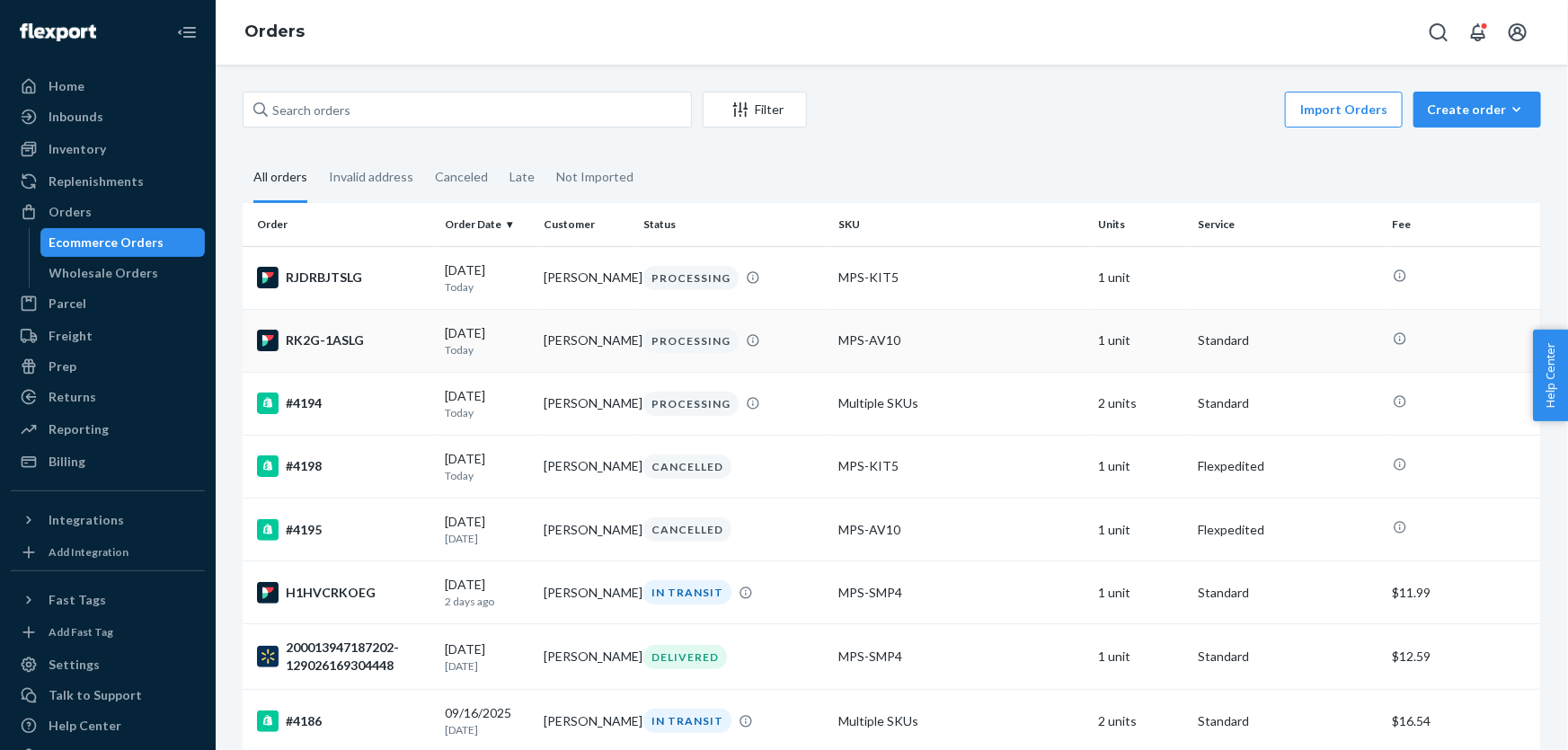
click at [387, 372] on td "RK2G-1ASLG" at bounding box center [340, 340] width 195 height 62
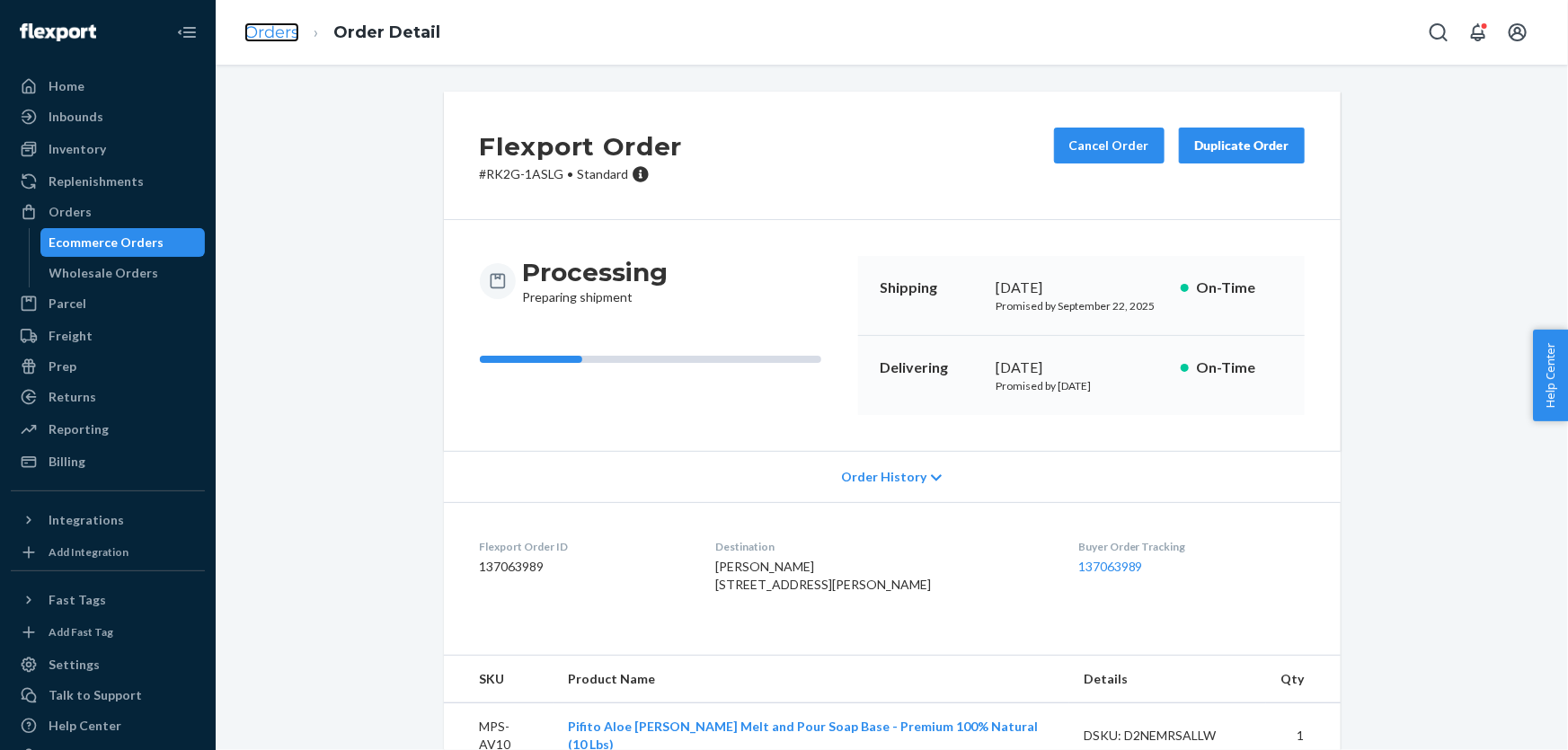
click at [289, 26] on link "Orders" at bounding box center [272, 33] width 54 height 20
